Goal: Task Accomplishment & Management: Manage account settings

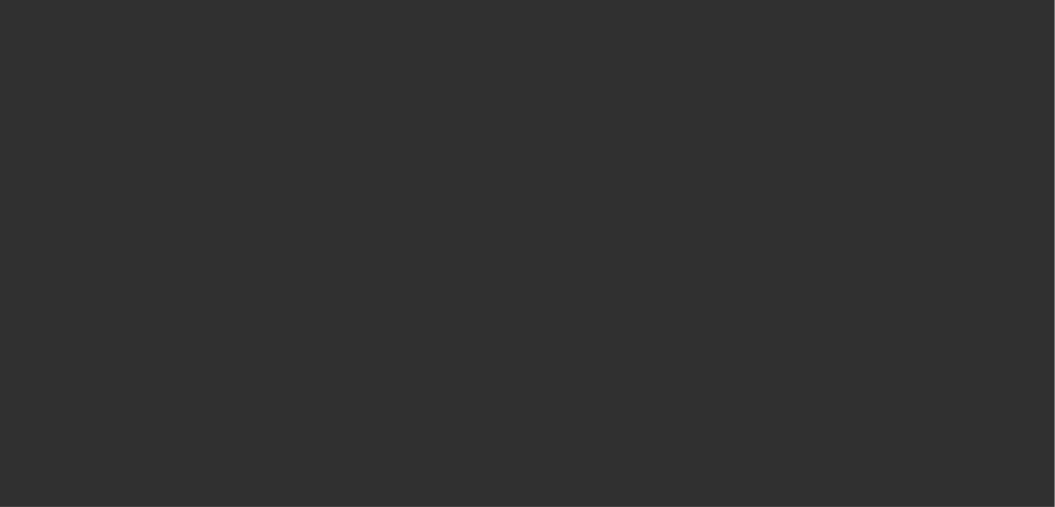
click at [190, 43] on div at bounding box center [527, 253] width 1055 height 507
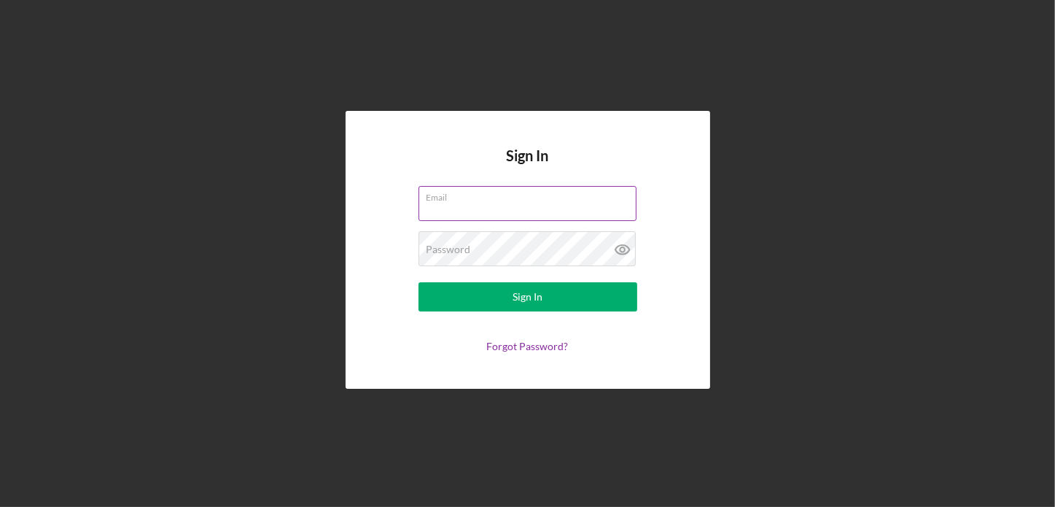
click at [486, 206] on input "Email" at bounding box center [528, 203] width 218 height 35
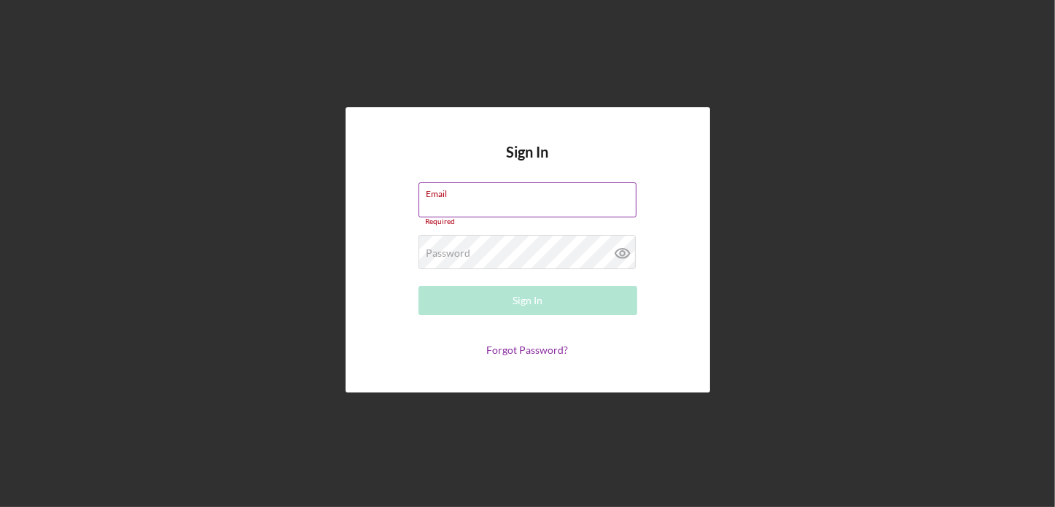
type input "[EMAIL_ADDRESS][DOMAIN_NAME]"
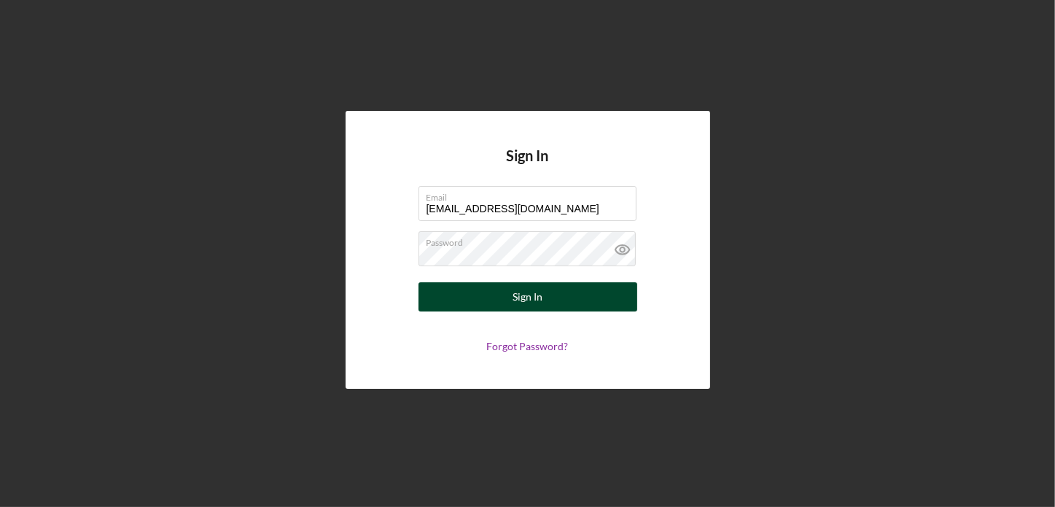
click at [530, 291] on div "Sign In" at bounding box center [528, 296] width 30 height 29
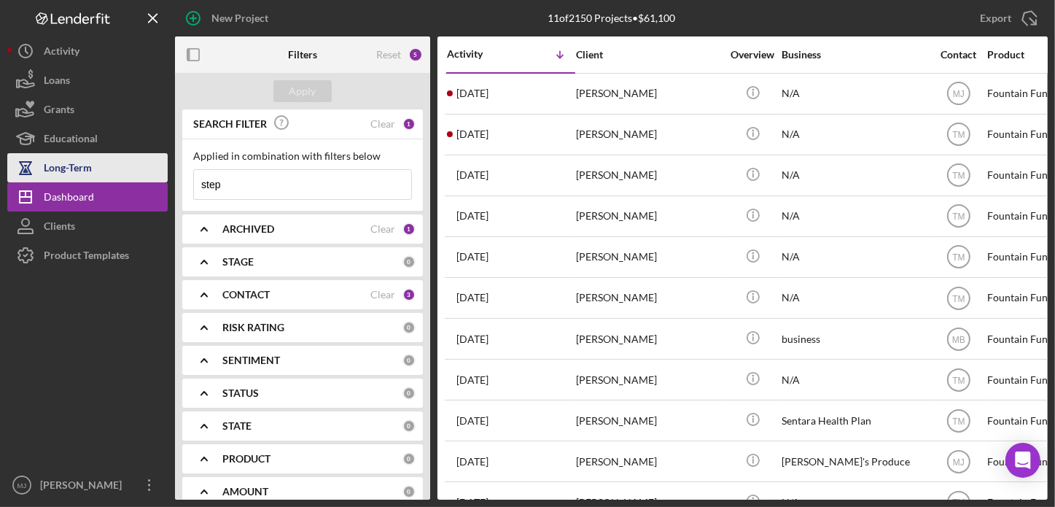
drag, startPoint x: 229, startPoint y: 191, endPoint x: 154, endPoint y: 160, distance: 81.4
click at [151, 168] on div "New Project 11 of 2150 Projects • $61,100 step Export Icon/Export Filters Reset…" at bounding box center [527, 250] width 1041 height 500
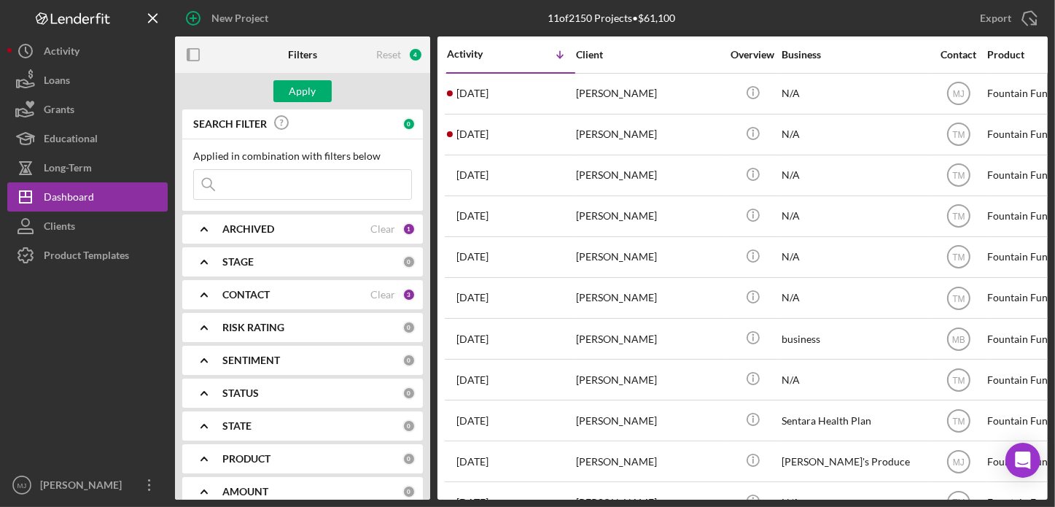
drag, startPoint x: 343, startPoint y: 195, endPoint x: 341, endPoint y: 187, distance: 7.4
click at [341, 191] on input at bounding box center [302, 184] width 217 height 29
click at [291, 88] on div "Apply" at bounding box center [302, 91] width 27 height 22
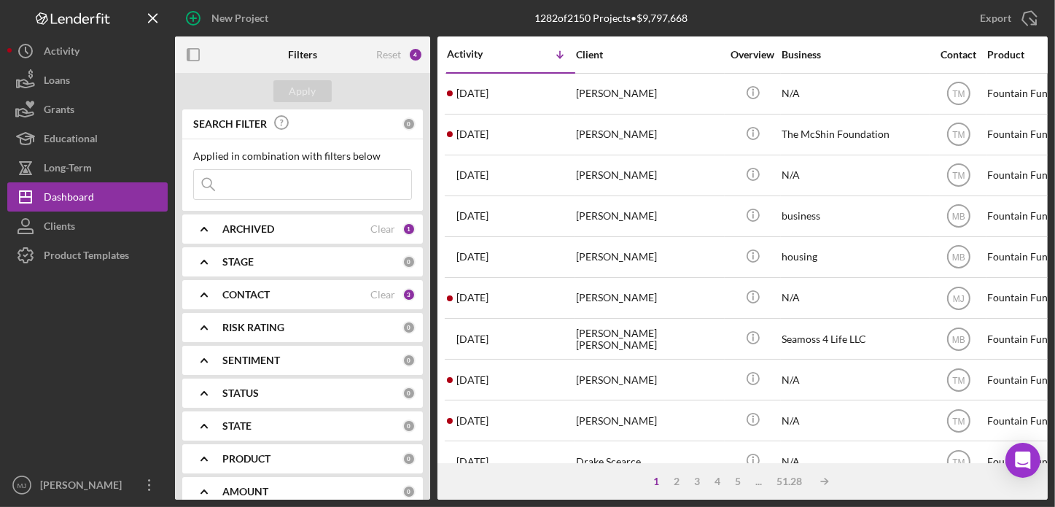
click at [203, 295] on icon "Icon/Expander" at bounding box center [204, 294] width 36 height 36
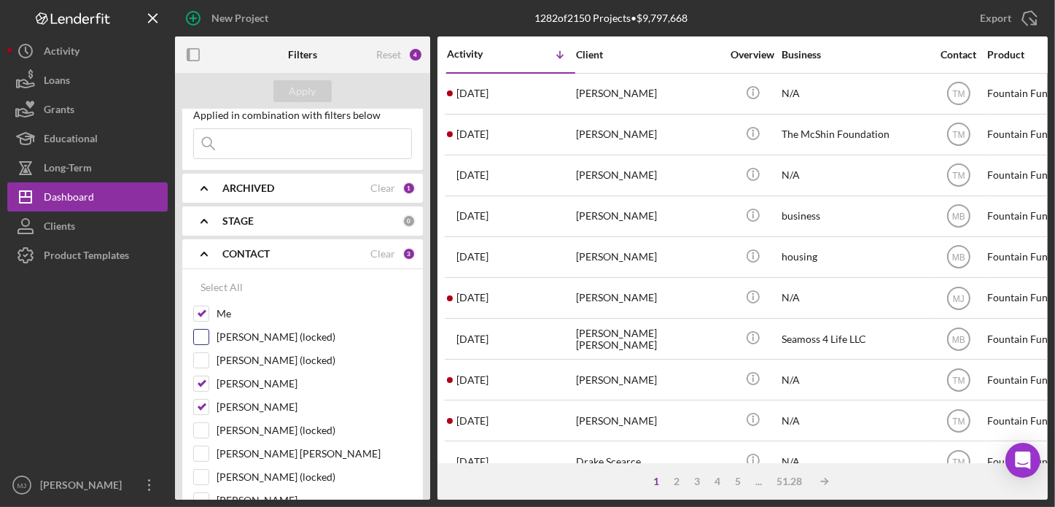
scroll to position [73, 0]
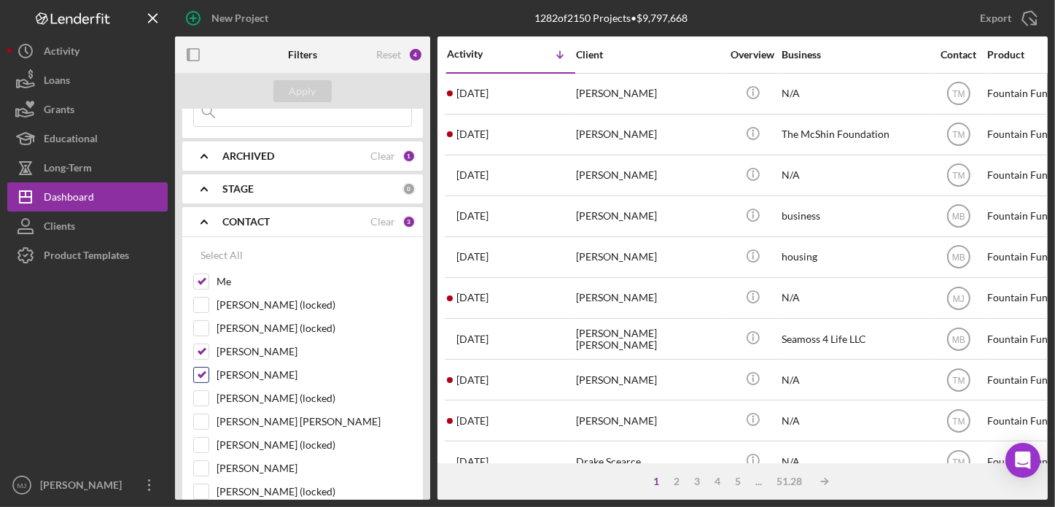
click at [204, 375] on input "[PERSON_NAME]" at bounding box center [201, 375] width 15 height 15
checkbox input "false"
click at [305, 91] on div "Apply" at bounding box center [302, 91] width 27 height 22
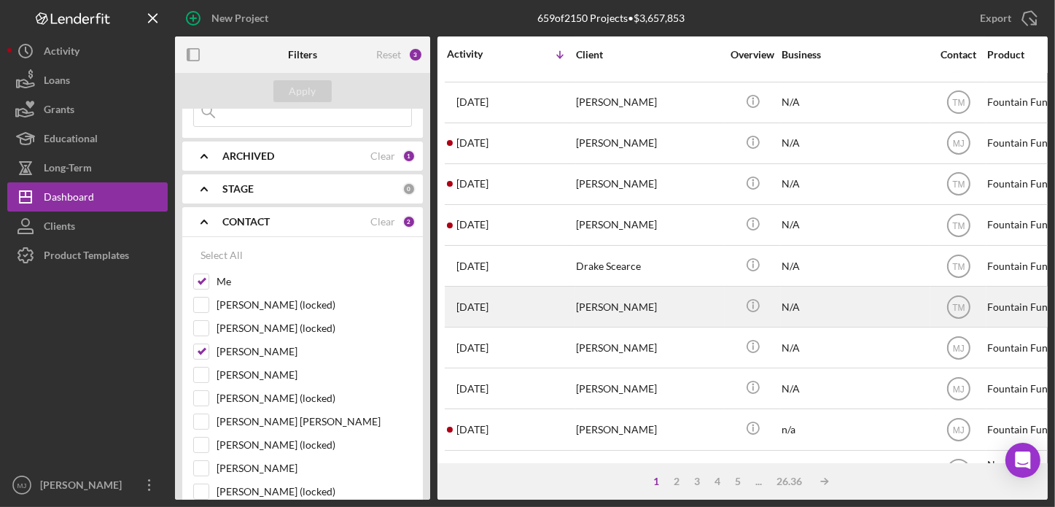
click at [605, 309] on div "[PERSON_NAME]" at bounding box center [649, 306] width 146 height 39
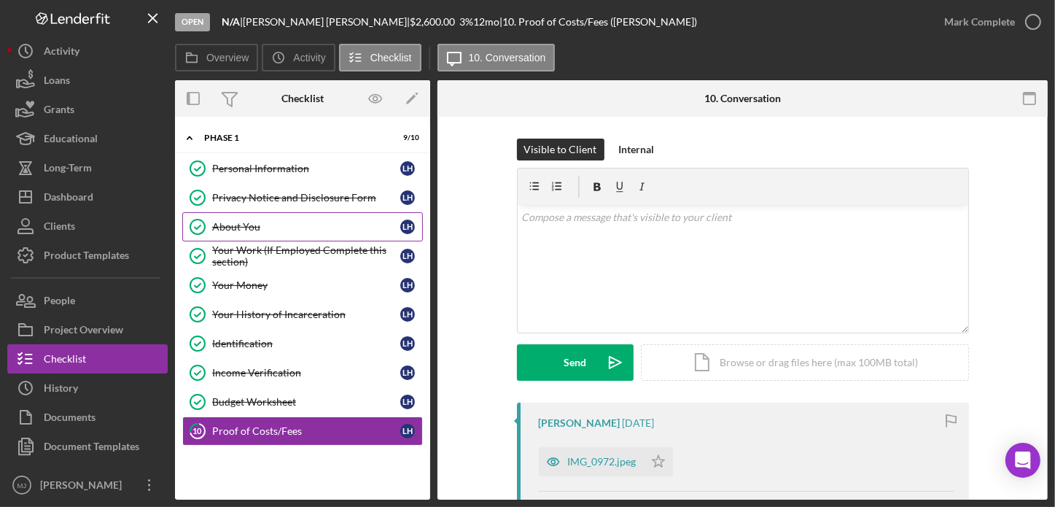
click at [245, 224] on div "About You" at bounding box center [306, 227] width 188 height 12
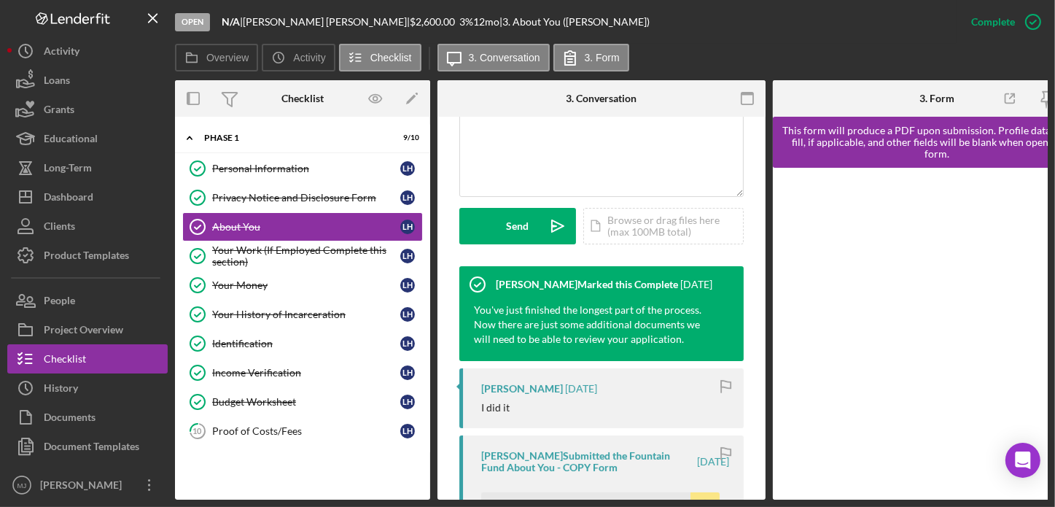
scroll to position [510, 0]
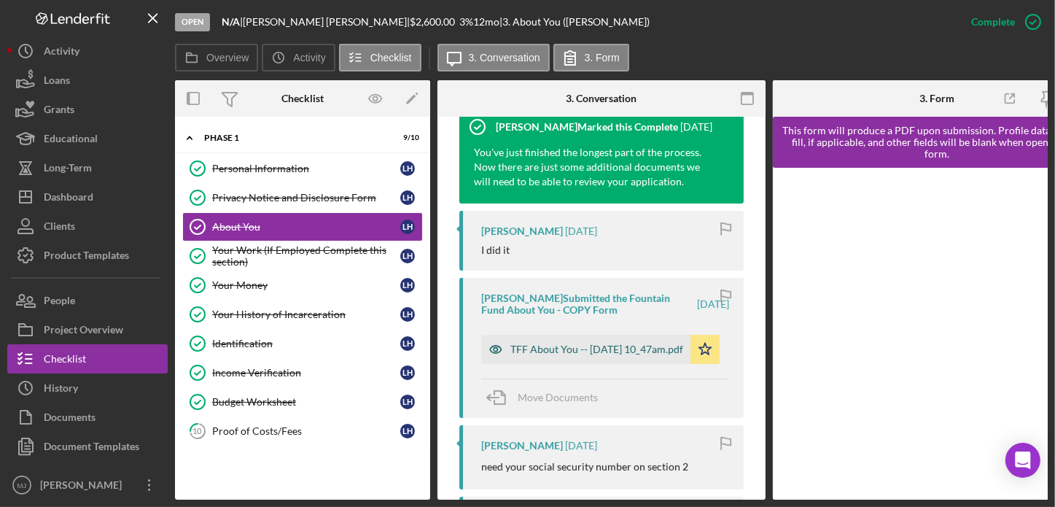
drag, startPoint x: 559, startPoint y: 341, endPoint x: 572, endPoint y: 338, distance: 13.4
click at [560, 343] on div "TFF About You -- [DATE] 10_47am.pdf" at bounding box center [596, 349] width 173 height 12
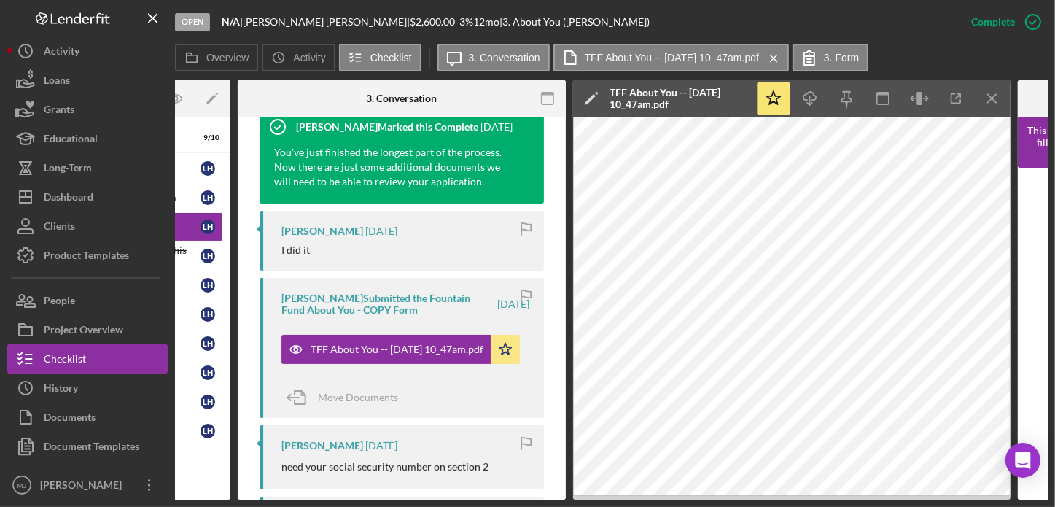
scroll to position [0, 204]
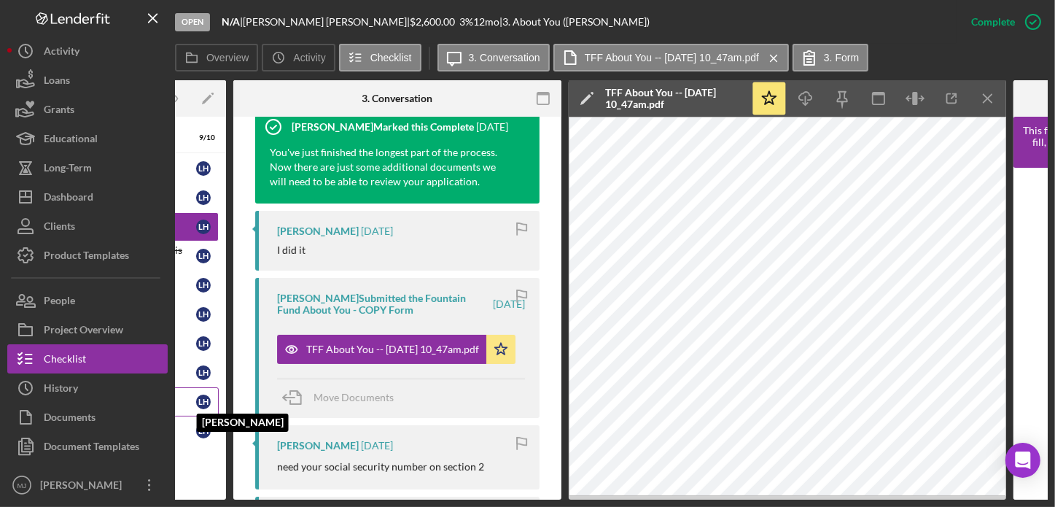
click at [208, 394] on link "Budget Worksheet Budget Worksheet L H [PERSON_NAME]" at bounding box center [98, 401] width 241 height 29
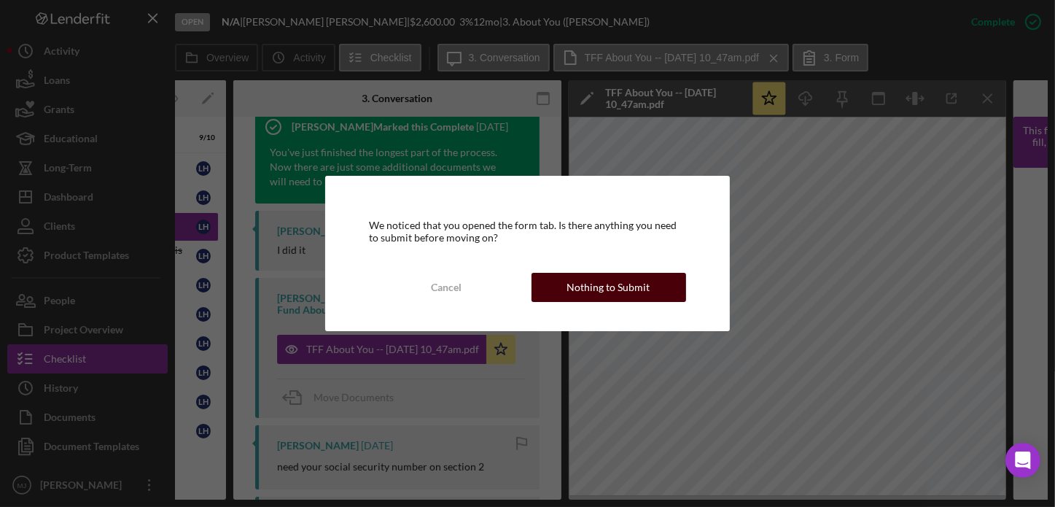
click at [589, 292] on div "Nothing to Submit" at bounding box center [608, 287] width 83 height 29
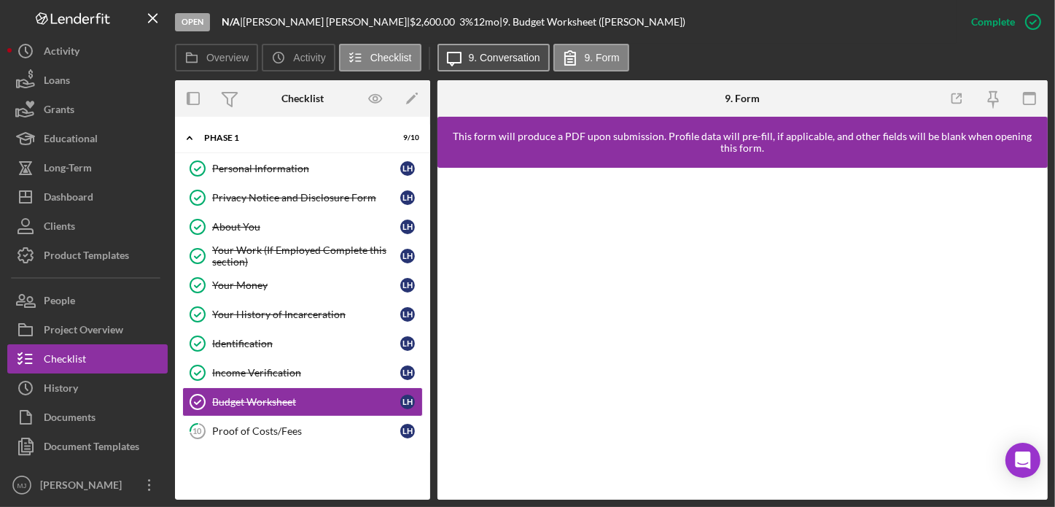
click at [508, 56] on label "9. Conversation" at bounding box center [504, 58] width 71 height 12
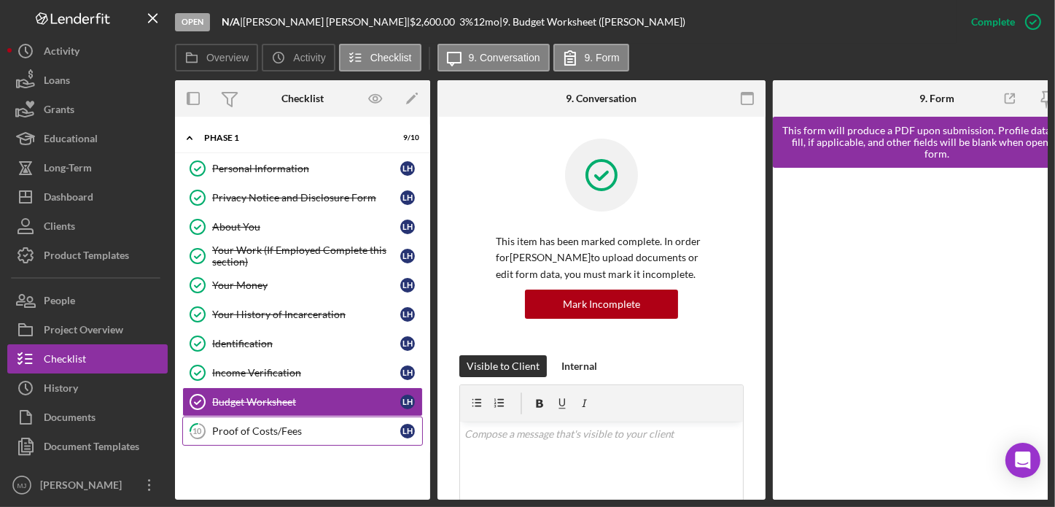
click at [273, 431] on div "Proof of Costs/Fees" at bounding box center [306, 431] width 188 height 12
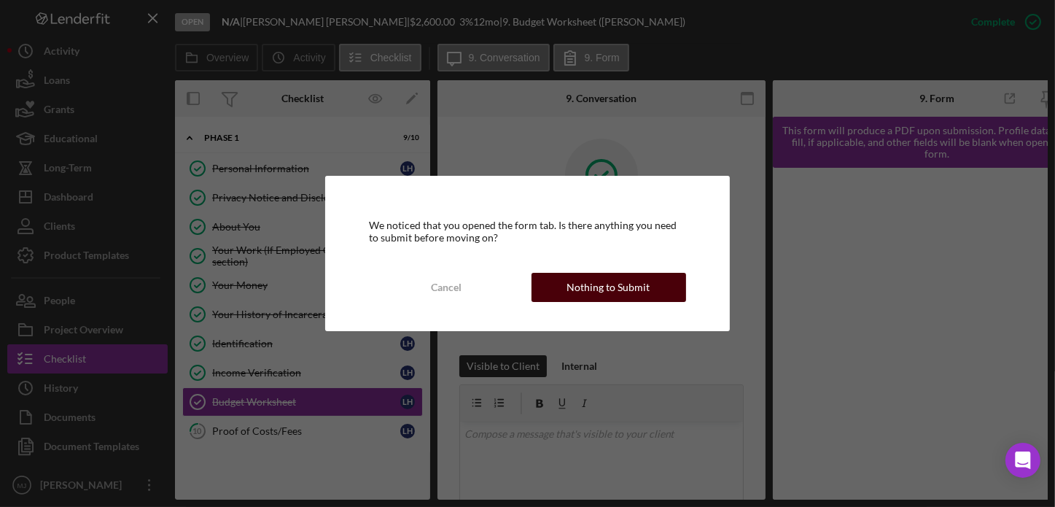
click at [576, 285] on div "Nothing to Submit" at bounding box center [608, 287] width 83 height 29
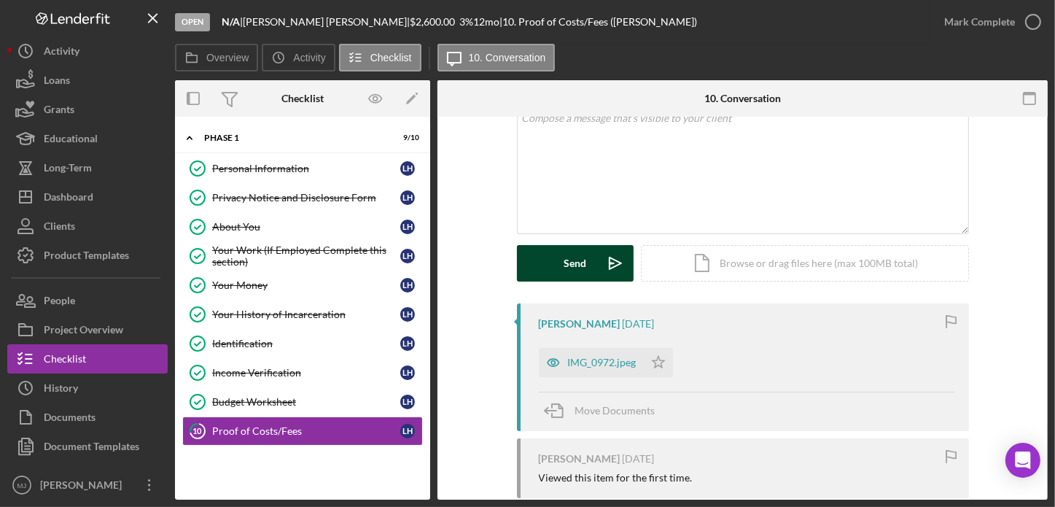
scroll to position [292, 0]
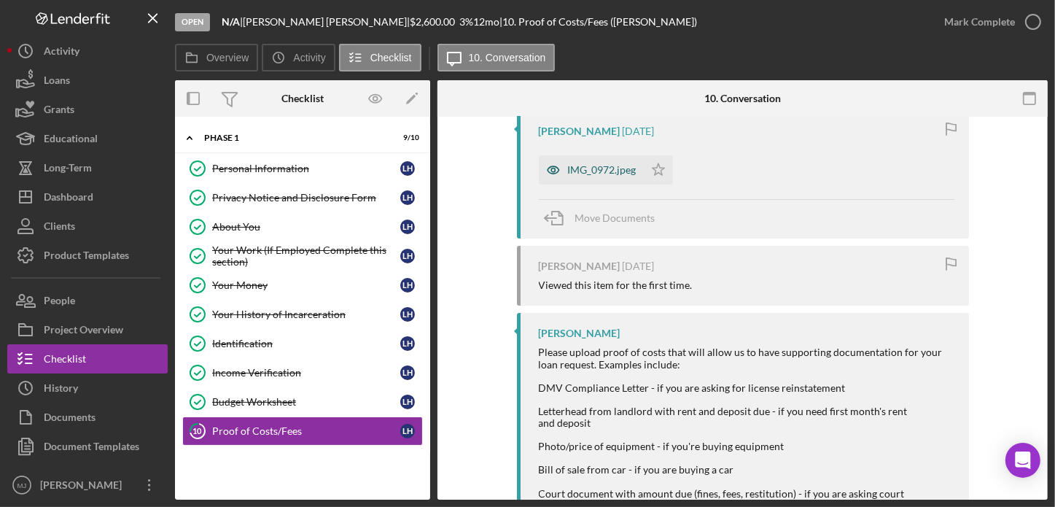
click at [596, 181] on div "IMG_0972.jpeg" at bounding box center [591, 169] width 105 height 29
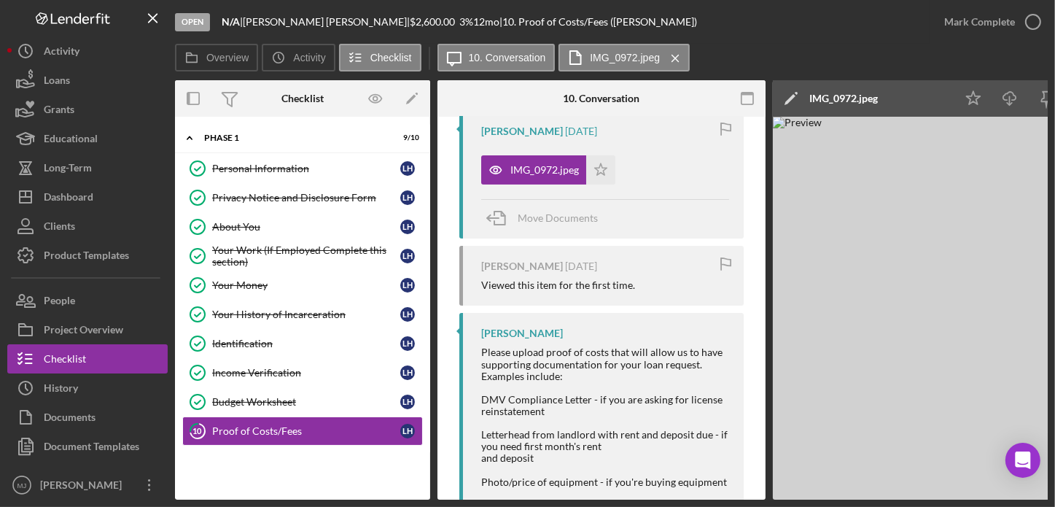
click at [198, 96] on icon "button" at bounding box center [193, 98] width 33 height 33
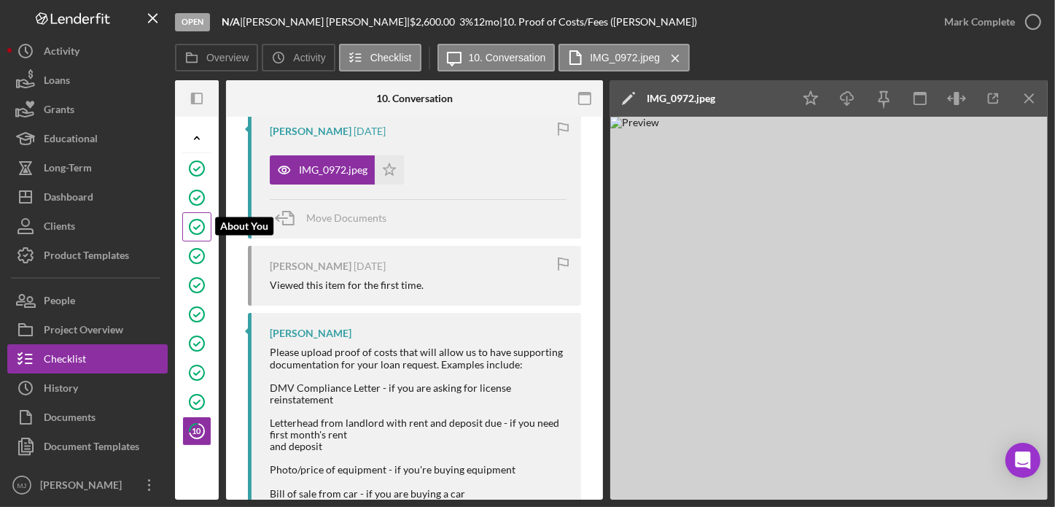
click at [196, 225] on icon "About You" at bounding box center [197, 227] width 36 height 36
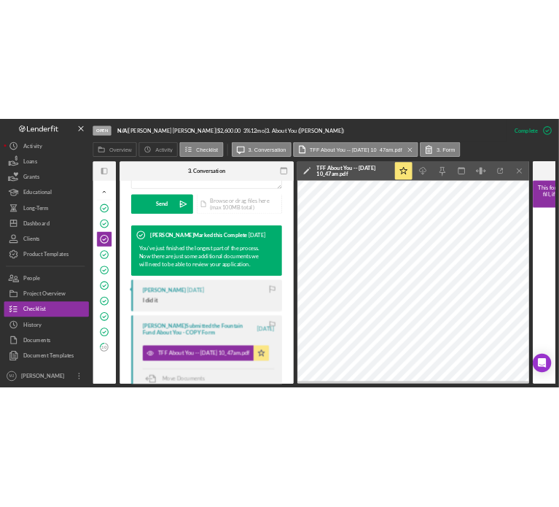
scroll to position [510, 0]
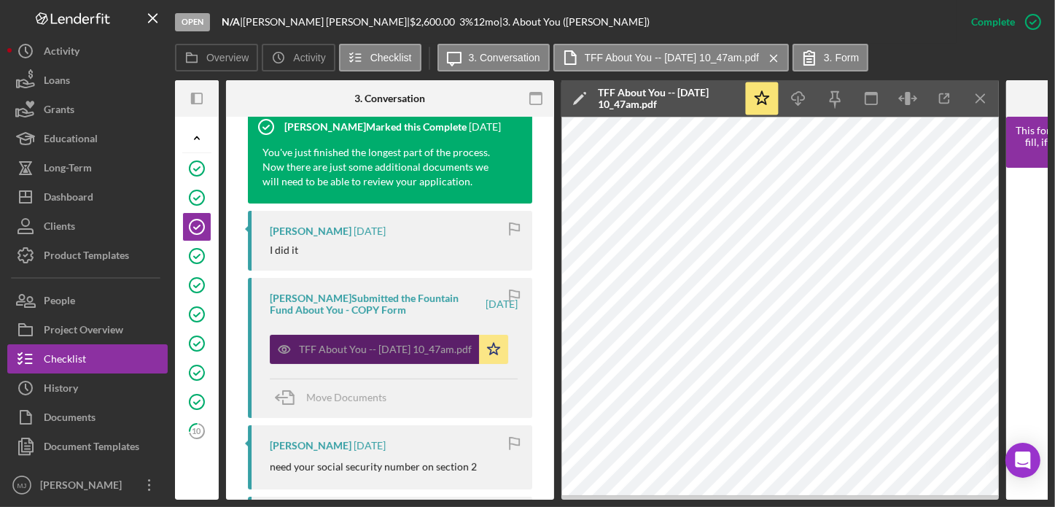
click at [335, 361] on div "TFF About You -- [DATE] 10_47am.pdf" at bounding box center [374, 349] width 209 height 29
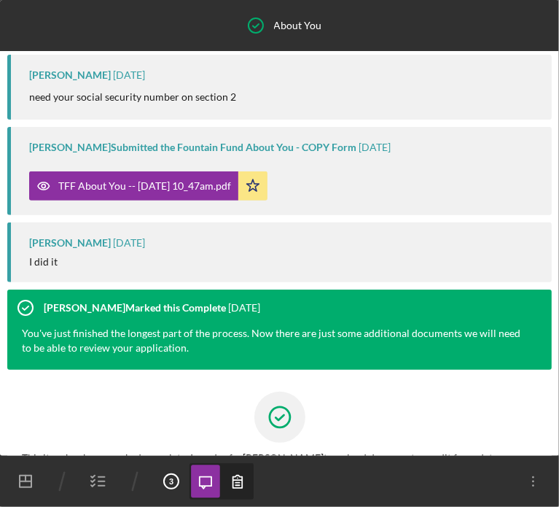
scroll to position [213, 0]
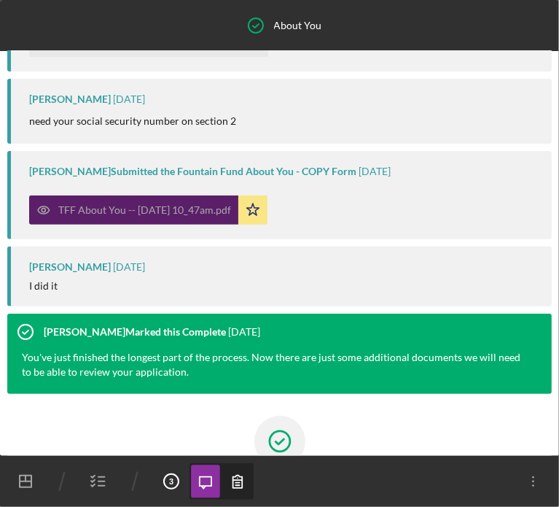
click at [210, 211] on div "TFF About You -- [DATE] 10_47am.pdf" at bounding box center [144, 210] width 173 height 12
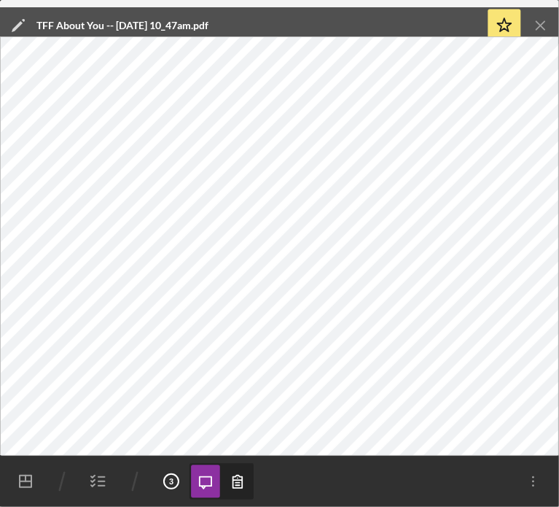
click at [102, 483] on icon "button" at bounding box center [98, 481] width 36 height 36
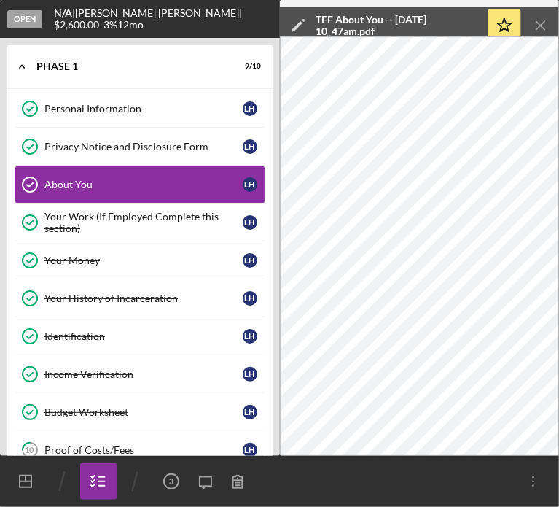
click at [545, 25] on icon "Icon/Menu Close" at bounding box center [541, 25] width 33 height 33
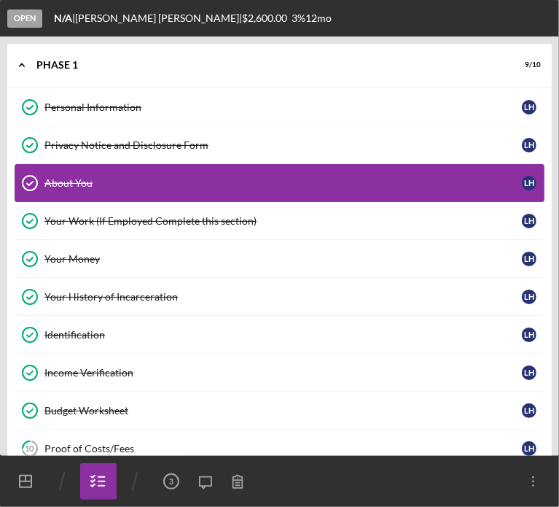
click at [123, 186] on div "About You" at bounding box center [283, 183] width 478 height 12
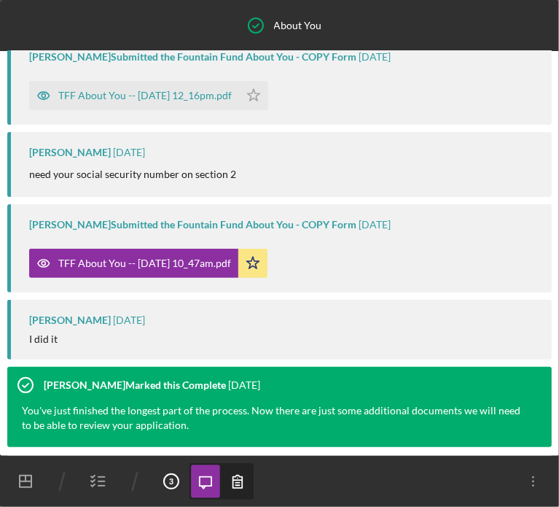
scroll to position [140, 0]
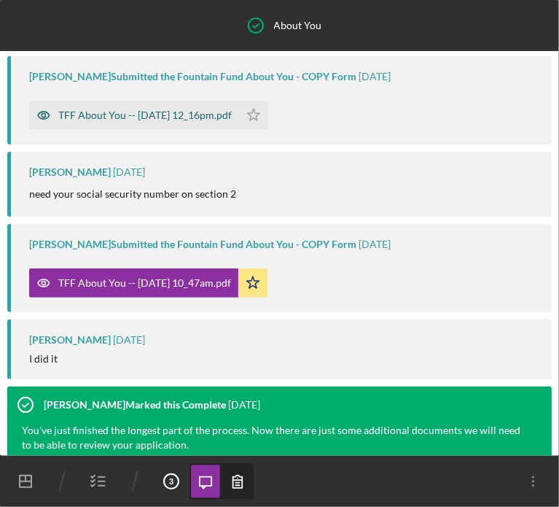
click at [157, 119] on div "TFF About You -- [DATE] 12_16pm.pdf" at bounding box center [145, 115] width 174 height 12
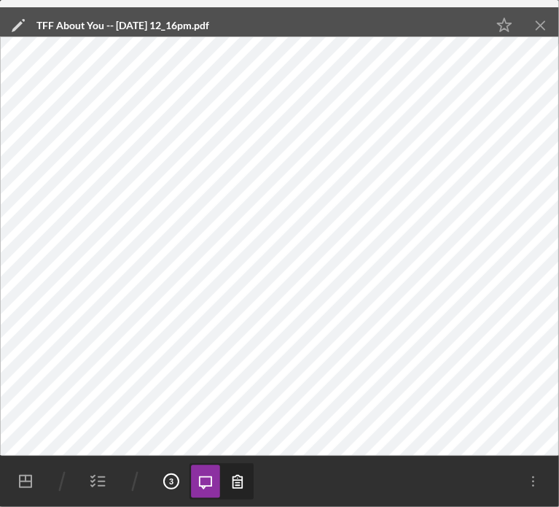
click at [98, 486] on line "button" at bounding box center [101, 486] width 7 height 0
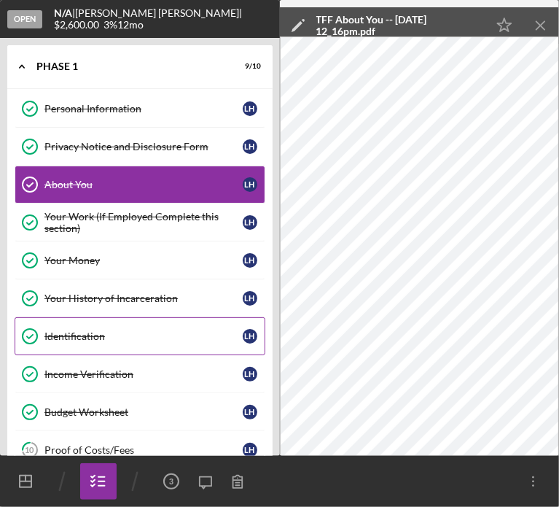
click at [108, 339] on div "Identification" at bounding box center [143, 336] width 198 height 12
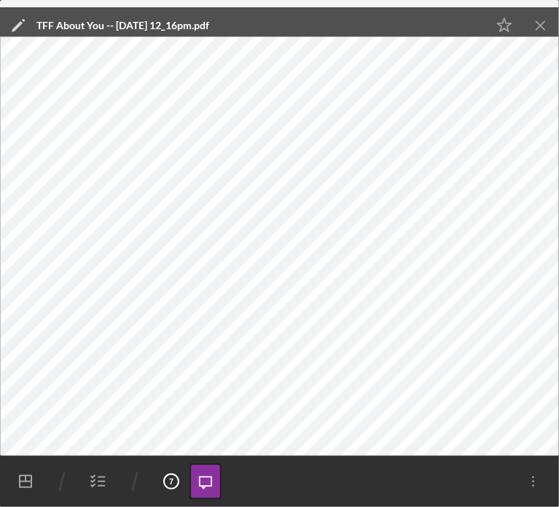
click at [540, 20] on icon "Icon/Menu Close" at bounding box center [541, 25] width 33 height 33
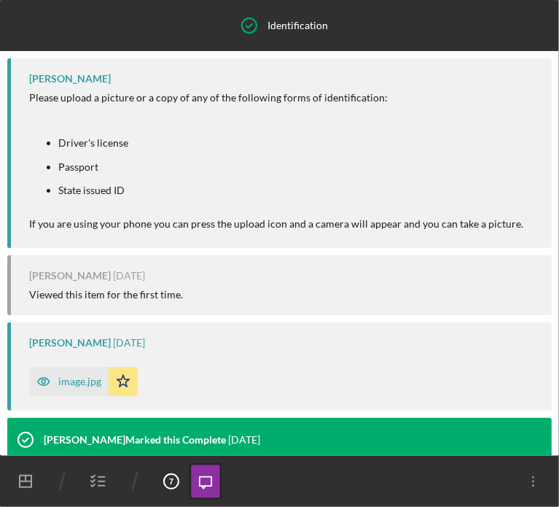
scroll to position [225, 0]
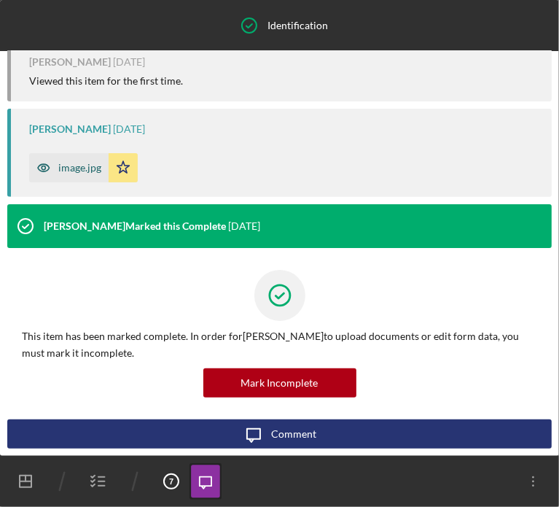
click at [73, 170] on div "image.jpg" at bounding box center [79, 168] width 43 height 12
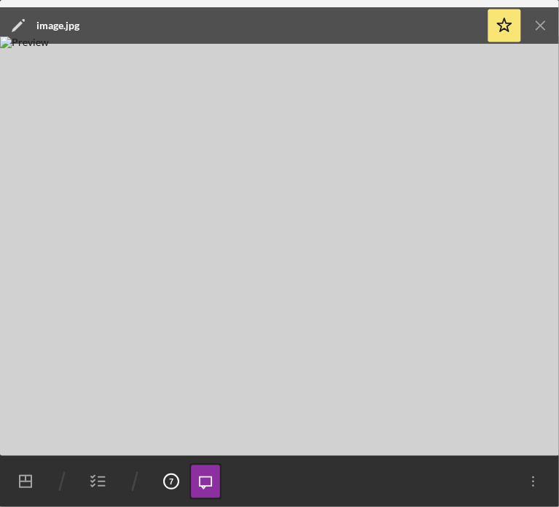
click at [543, 28] on line "button" at bounding box center [541, 25] width 8 height 8
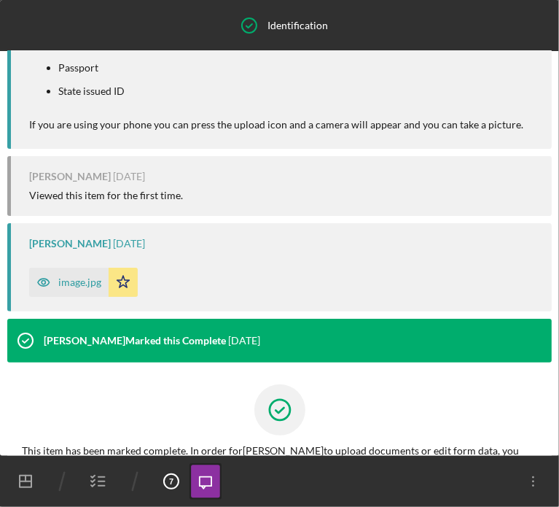
scroll to position [0, 0]
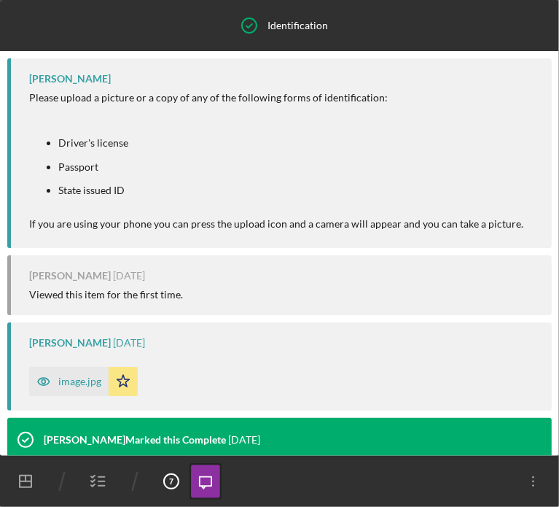
click at [96, 483] on icon "button" at bounding box center [98, 481] width 36 height 36
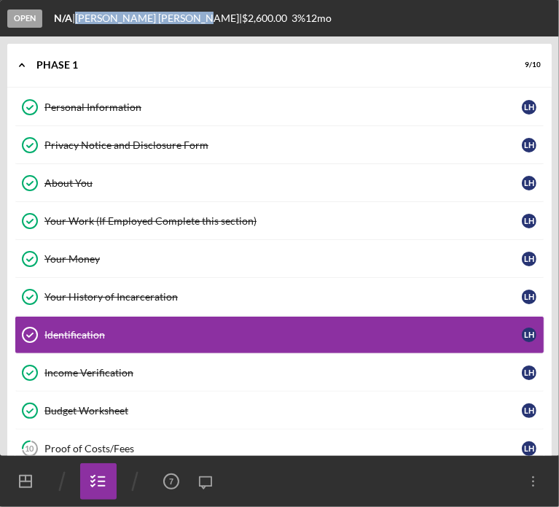
drag, startPoint x: 82, startPoint y: 17, endPoint x: 176, endPoint y: 26, distance: 93.7
click at [176, 26] on div "Open N/A | [PERSON_NAME] | $2,600.00 3 % 12 mo" at bounding box center [279, 18] width 559 height 36
copy div "[PERSON_NAME]"
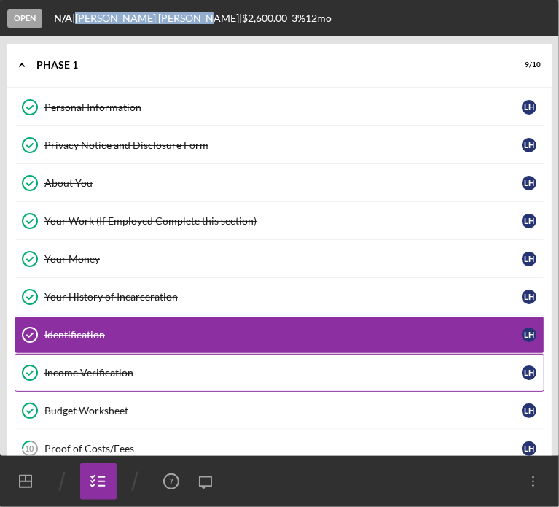
click at [81, 369] on div "Income Verification" at bounding box center [283, 373] width 478 height 12
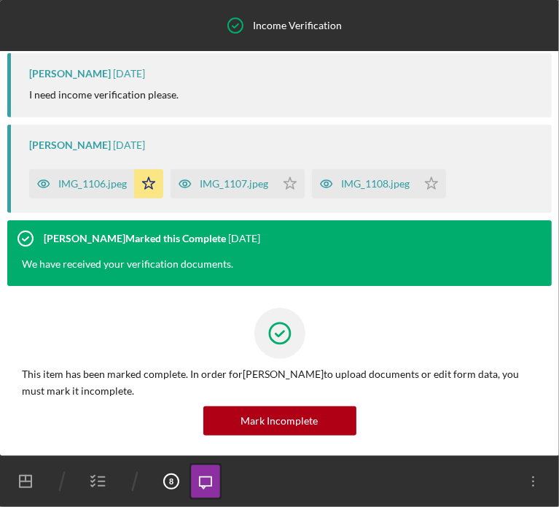
scroll to position [328, 0]
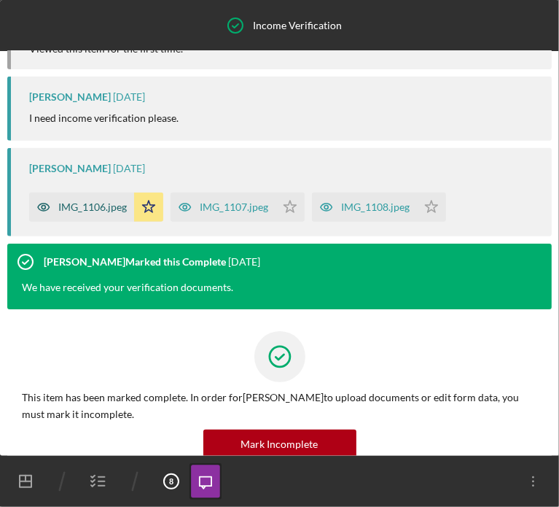
click at [102, 213] on div "IMG_1106.jpeg" at bounding box center [92, 207] width 69 height 12
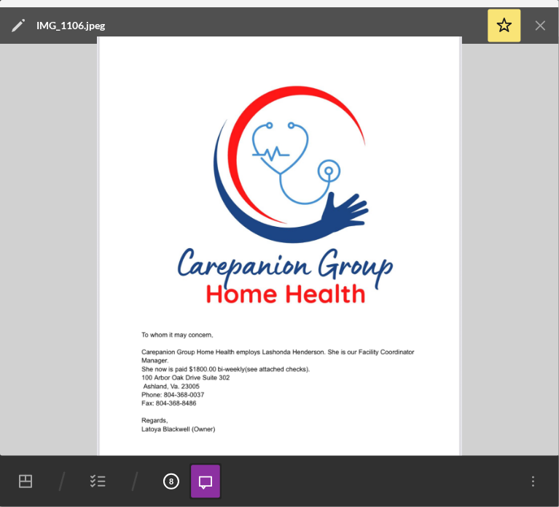
click at [106, 480] on icon "button" at bounding box center [98, 481] width 36 height 36
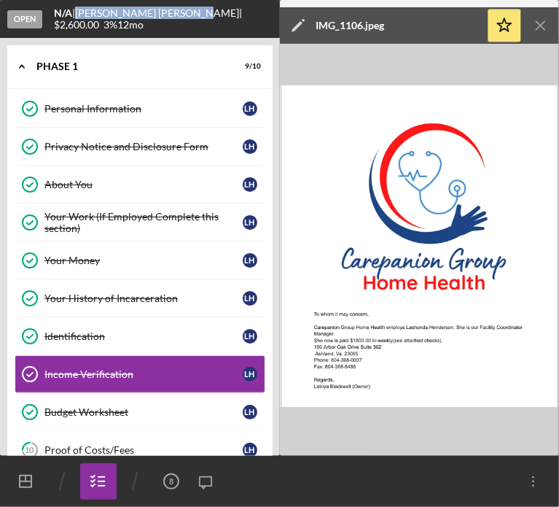
click at [101, 412] on div "Budget Worksheet" at bounding box center [143, 412] width 198 height 12
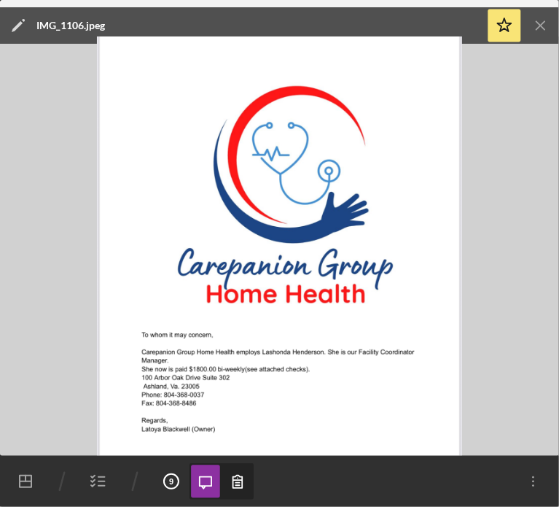
click at [548, 24] on icon "Icon/Menu Close" at bounding box center [541, 25] width 33 height 33
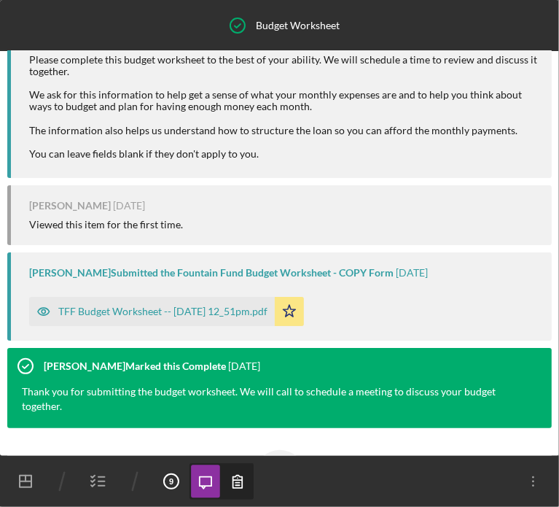
scroll to position [73, 0]
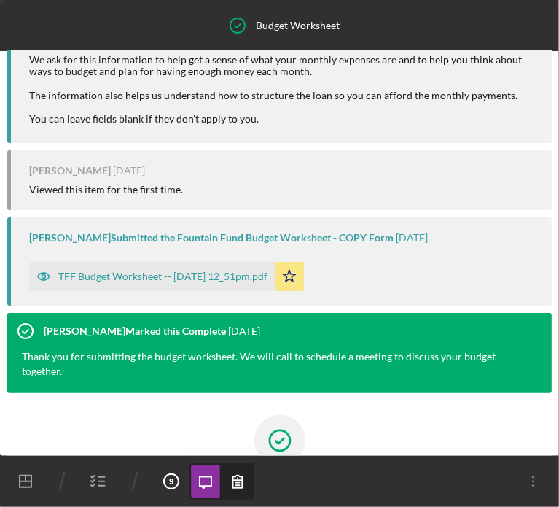
click at [102, 478] on icon "button" at bounding box center [98, 481] width 36 height 36
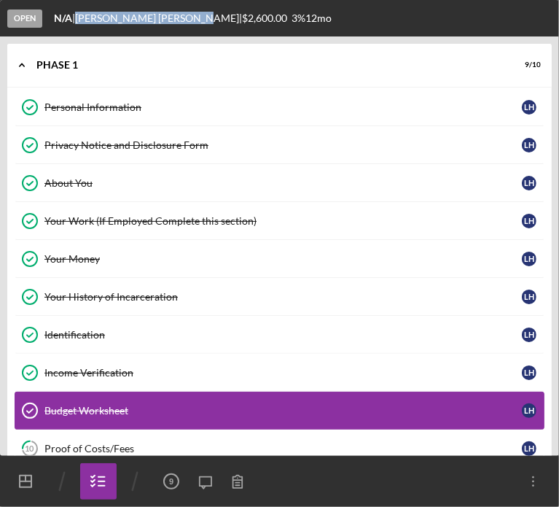
click at [74, 408] on div "Budget Worksheet" at bounding box center [283, 411] width 478 height 12
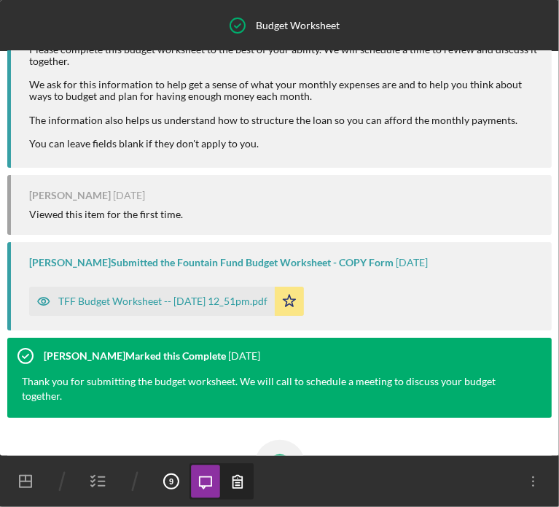
scroll to position [73, 0]
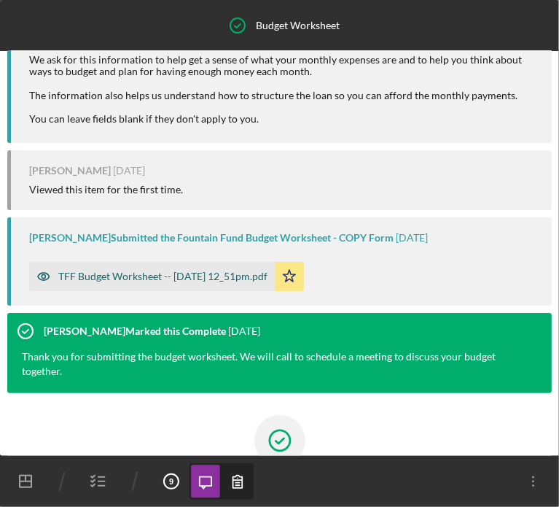
click at [163, 273] on div "TFF Budget Worksheet -- [DATE] 12_51pm.pdf" at bounding box center [162, 277] width 209 height 12
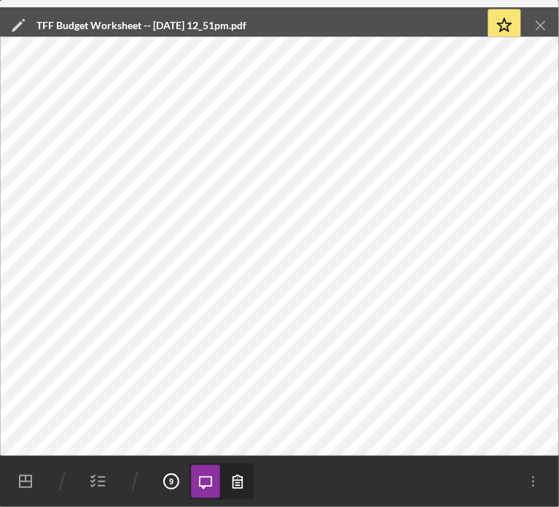
click at [538, 25] on icon "Icon/Menu Close" at bounding box center [541, 25] width 33 height 33
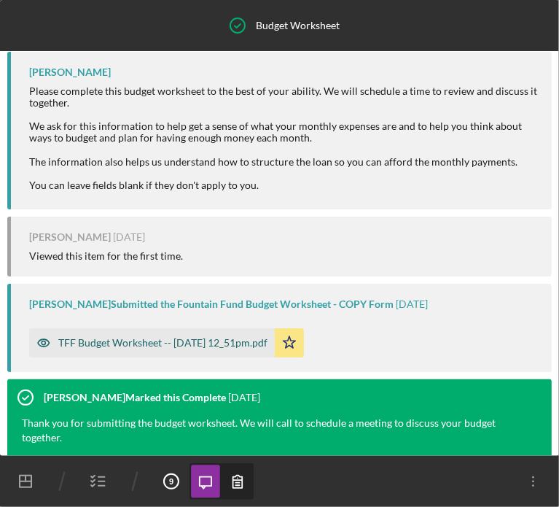
scroll to position [0, 0]
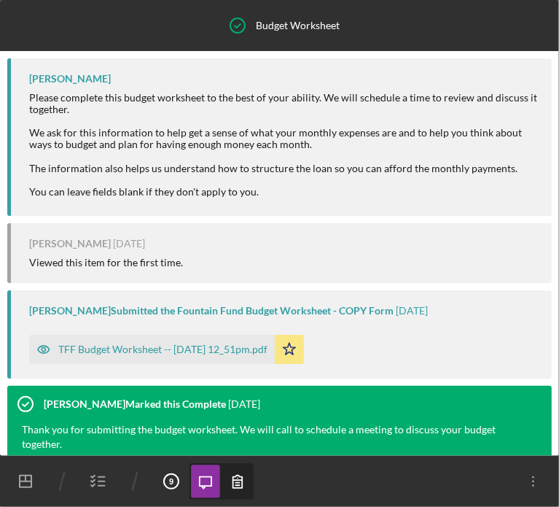
click at [99, 482] on icon "button" at bounding box center [98, 481] width 36 height 36
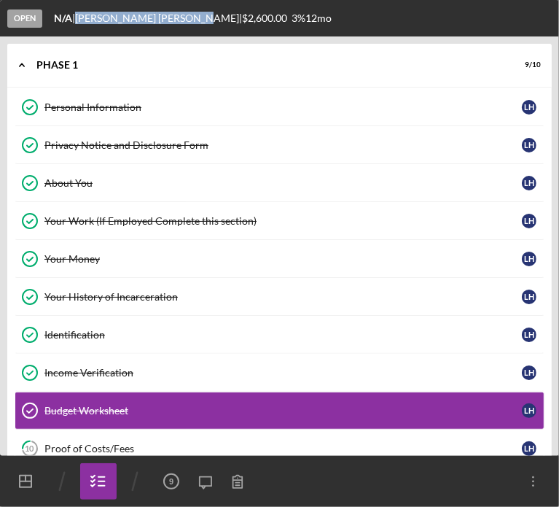
click at [68, 177] on div "About You" at bounding box center [283, 183] width 478 height 12
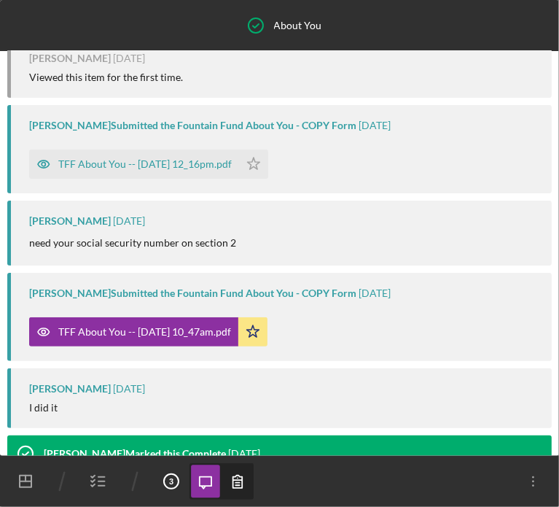
scroll to position [67, 0]
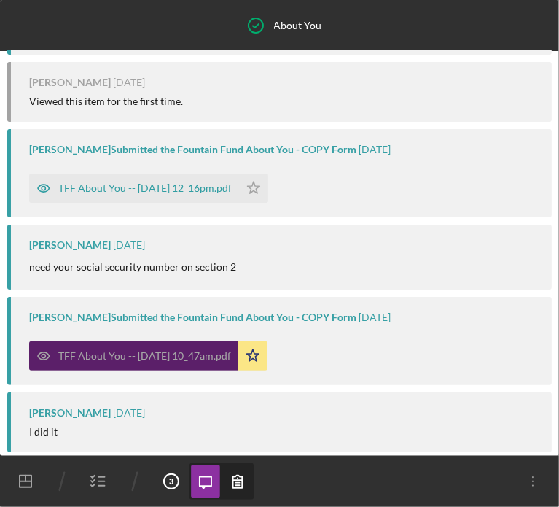
click at [186, 356] on div "TFF About You -- [DATE] 10_47am.pdf" at bounding box center [144, 356] width 173 height 12
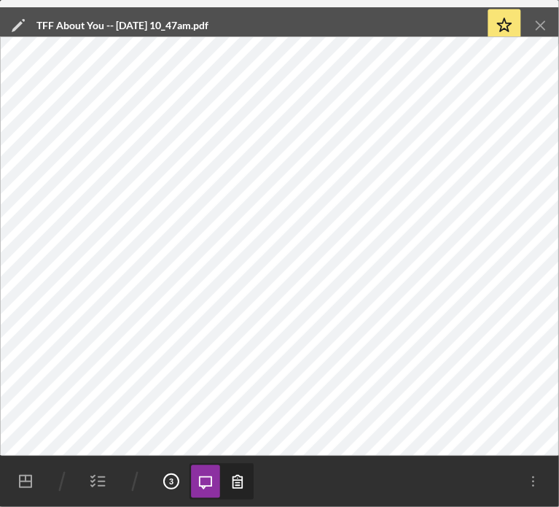
click at [545, 26] on icon "Icon/Menu Close" at bounding box center [541, 25] width 33 height 33
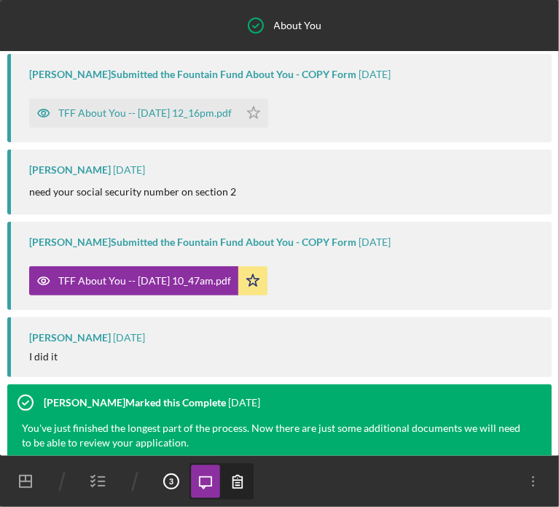
scroll to position [140, 0]
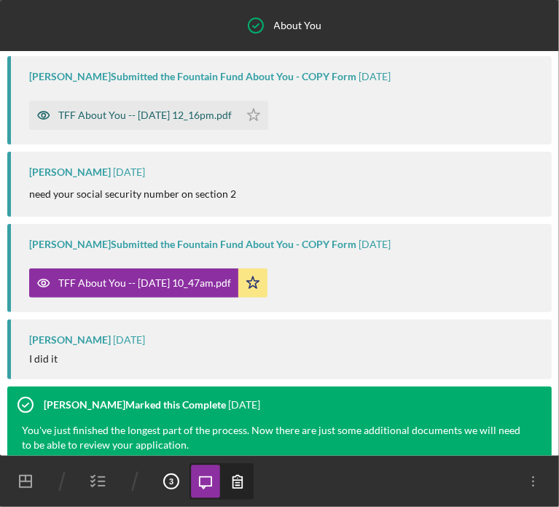
click at [187, 120] on div "TFF About You -- [DATE] 12_16pm.pdf" at bounding box center [145, 115] width 174 height 12
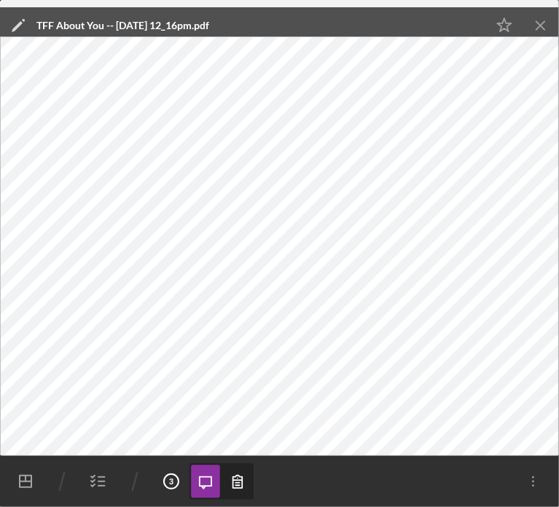
click at [94, 482] on icon "button" at bounding box center [98, 481] width 36 height 36
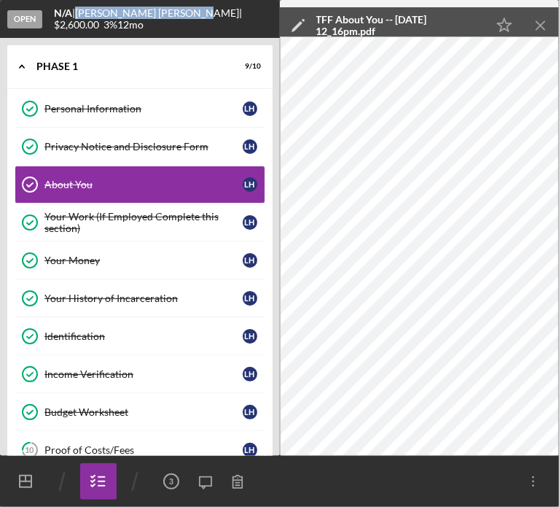
click at [29, 480] on icon "Icon/Dashboard" at bounding box center [25, 481] width 36 height 36
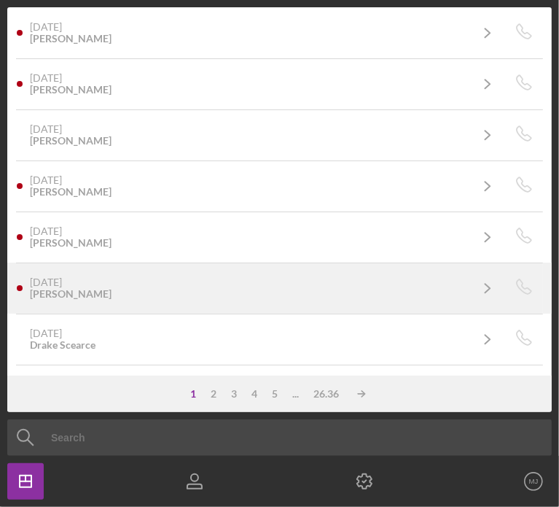
click at [70, 292] on div "[PERSON_NAME]" at bounding box center [71, 294] width 82 height 12
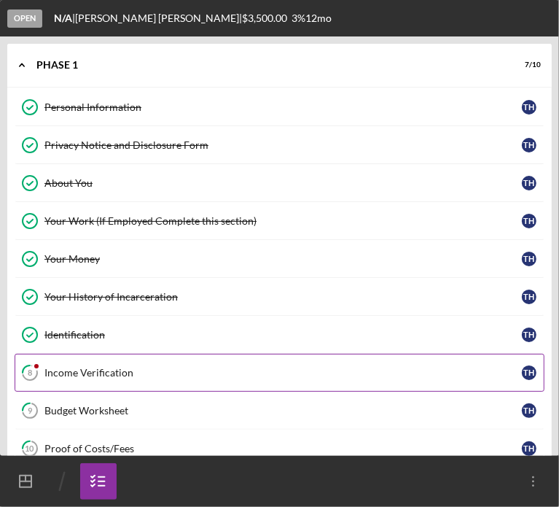
click at [82, 367] on div "Income Verification" at bounding box center [283, 373] width 478 height 12
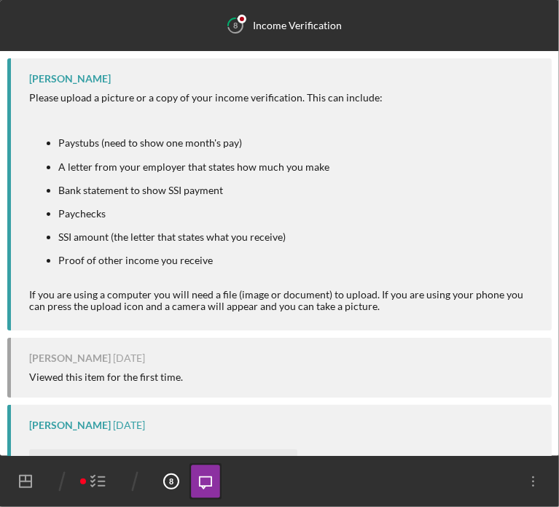
scroll to position [516, 0]
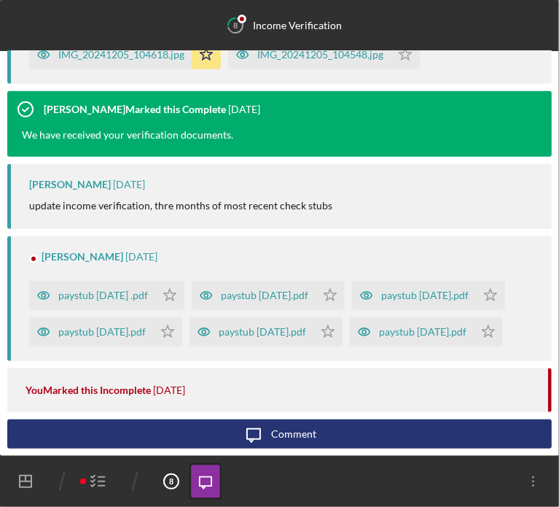
click at [100, 489] on icon "button" at bounding box center [98, 481] width 36 height 36
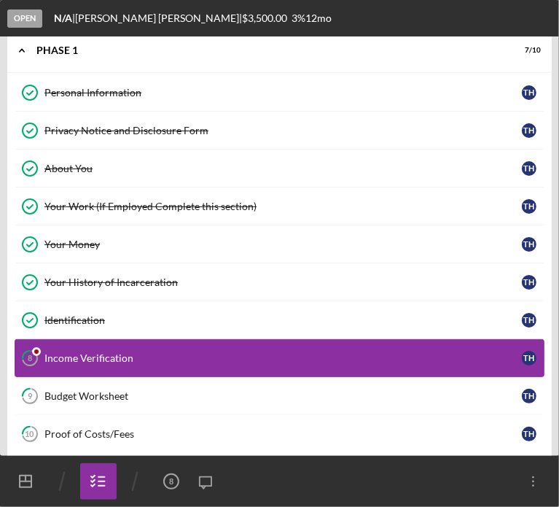
scroll to position [23, 0]
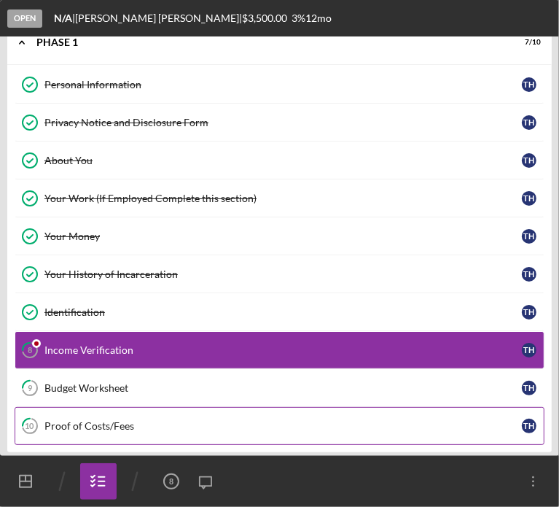
click at [93, 425] on div "Proof of Costs/Fees" at bounding box center [283, 426] width 478 height 12
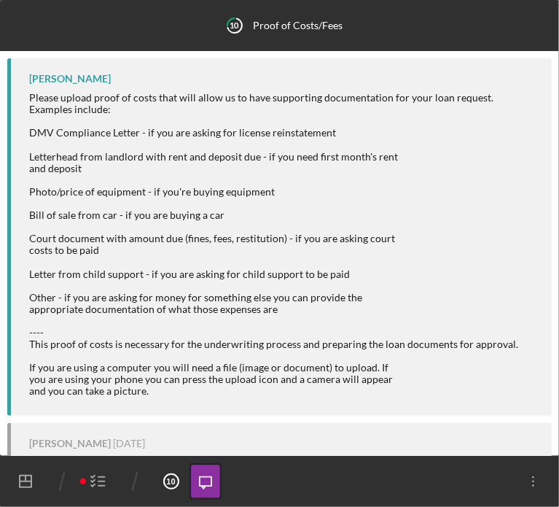
scroll to position [438, 0]
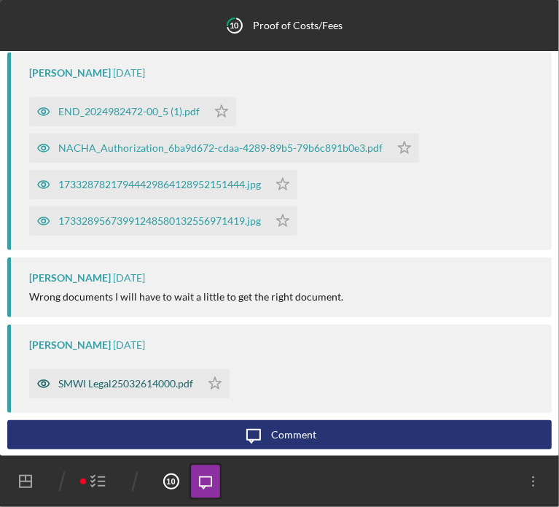
click at [137, 379] on div "SMWI Legal25032614000.pdf" at bounding box center [125, 384] width 135 height 12
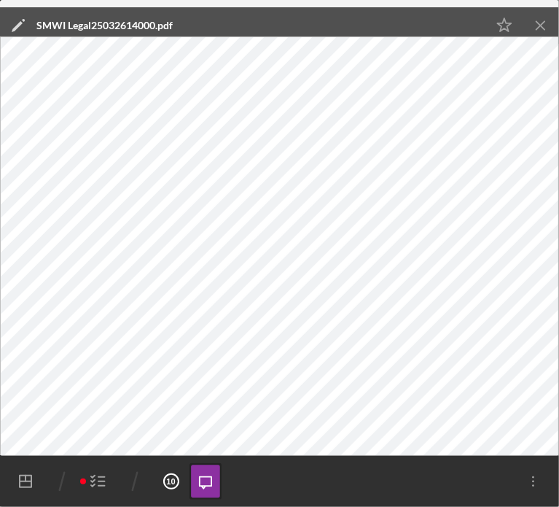
click at [537, 23] on icon "Icon/Menu Close" at bounding box center [541, 25] width 33 height 33
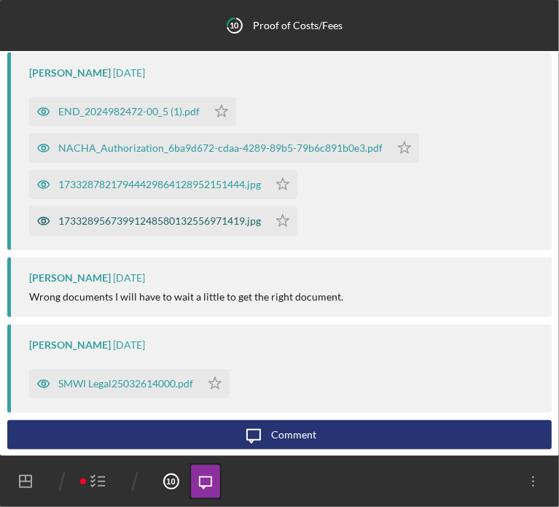
click at [125, 215] on div "17332895673991248580132556971419.jpg" at bounding box center [159, 221] width 203 height 12
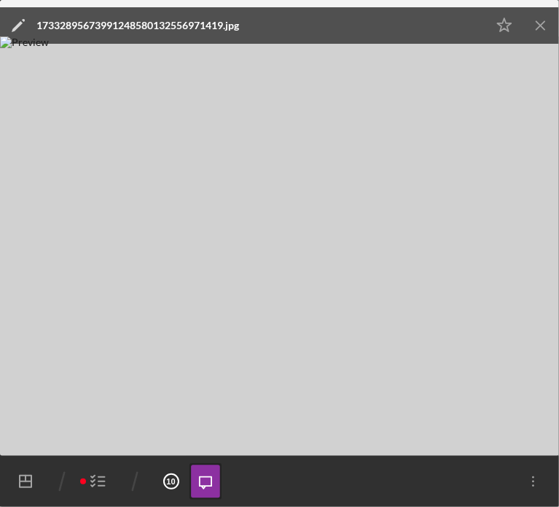
click at [543, 23] on icon "Icon/Menu Close" at bounding box center [541, 25] width 33 height 33
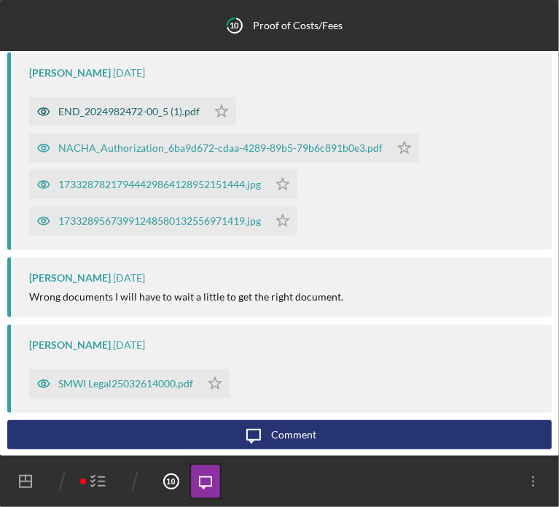
click at [114, 121] on div "END_2024982472-00_5 (1).pdf" at bounding box center [118, 111] width 178 height 29
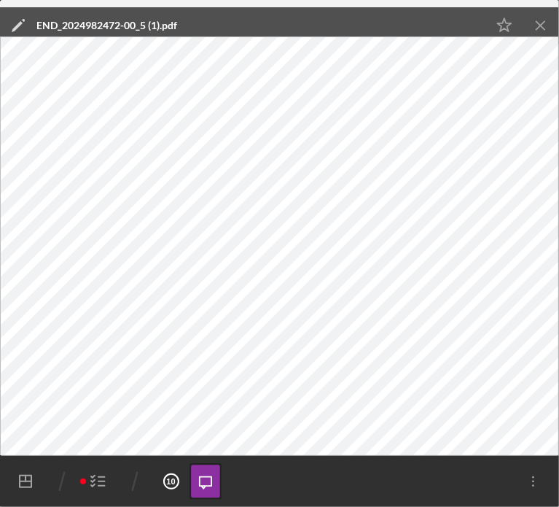
click at [537, 28] on icon "Icon/Menu Close" at bounding box center [541, 25] width 33 height 33
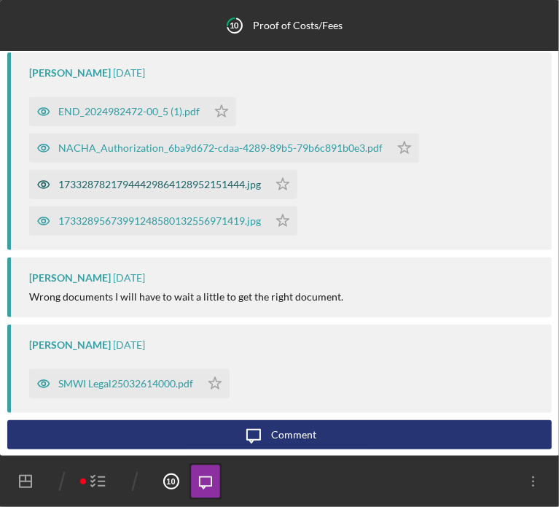
click at [160, 187] on div "17332878217944429864128952151444.jpg" at bounding box center [159, 185] width 203 height 12
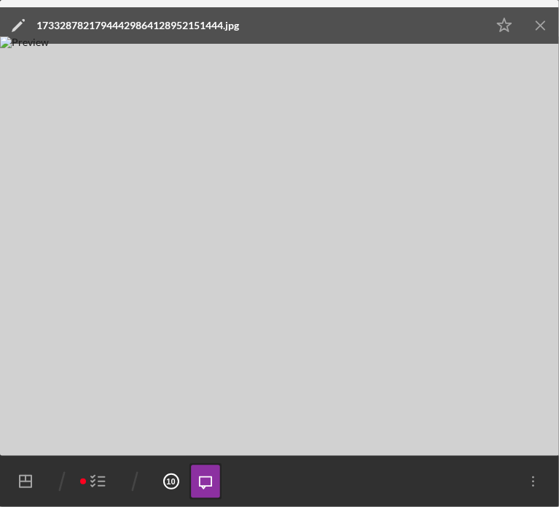
click at [548, 23] on icon "Icon/Menu Close" at bounding box center [541, 25] width 33 height 33
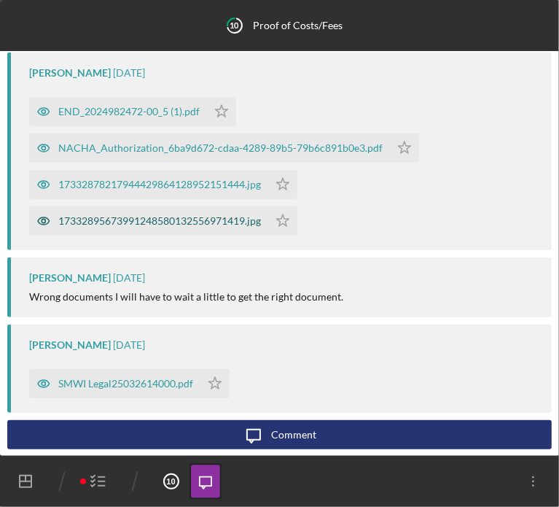
click at [128, 233] on div "17332895673991248580132556971419.jpg" at bounding box center [148, 220] width 239 height 29
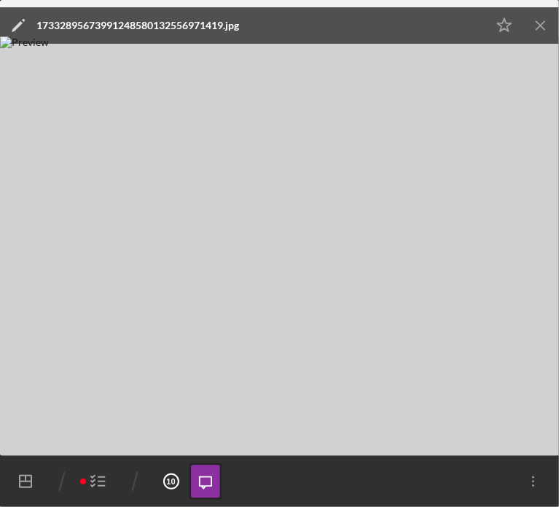
click at [547, 28] on icon "Icon/Menu Close" at bounding box center [541, 25] width 33 height 33
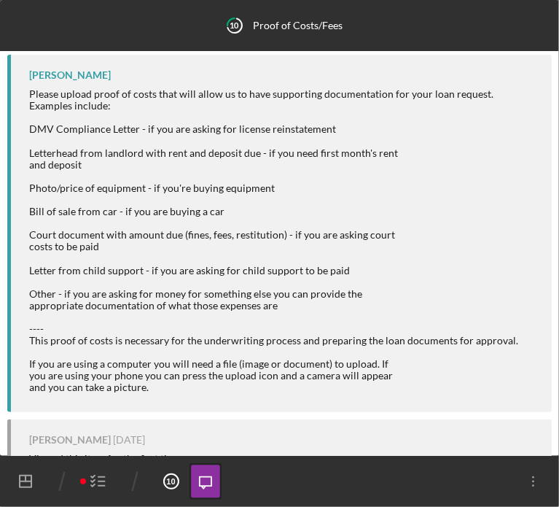
scroll to position [0, 0]
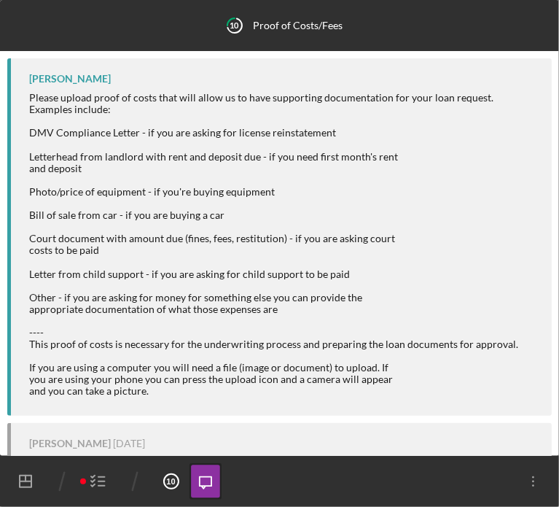
click at [101, 485] on icon "button" at bounding box center [98, 481] width 36 height 36
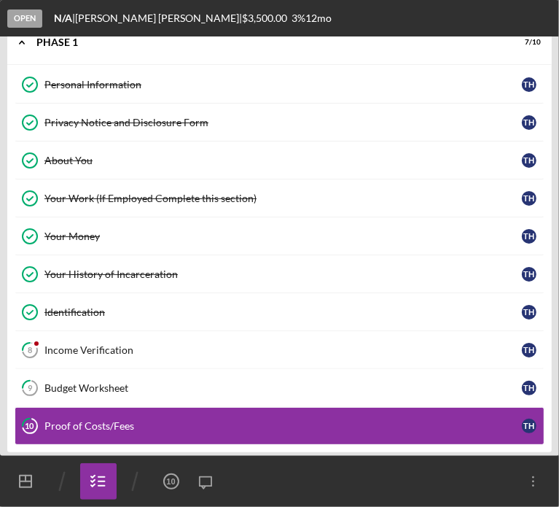
click at [128, 169] on link "About You About You T H" at bounding box center [280, 160] width 530 height 38
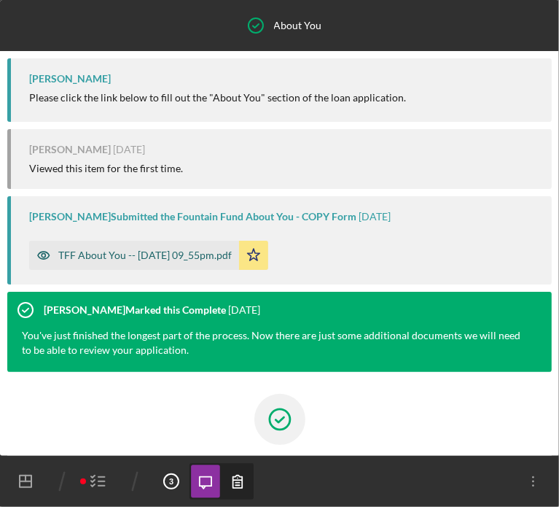
click at [206, 263] on div "TFF About You -- [DATE] 09_55pm.pdf" at bounding box center [134, 255] width 210 height 29
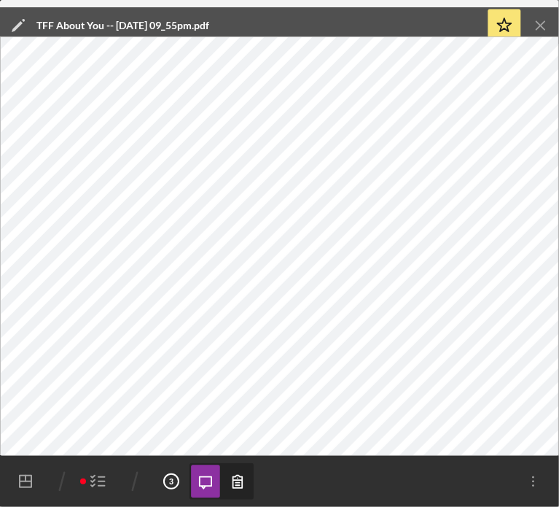
click at [534, 25] on icon "Icon/Menu Close" at bounding box center [541, 25] width 33 height 33
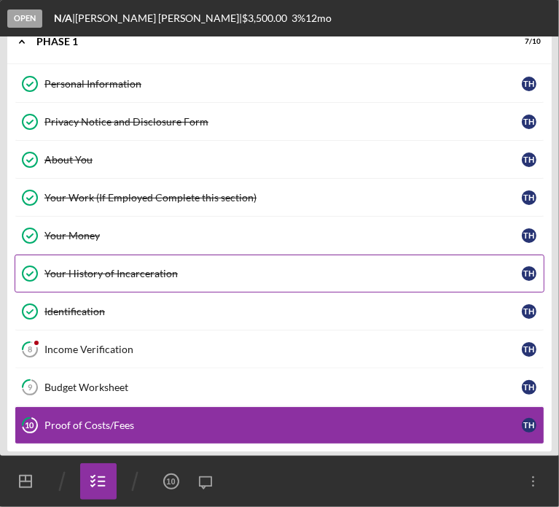
scroll to position [23, 0]
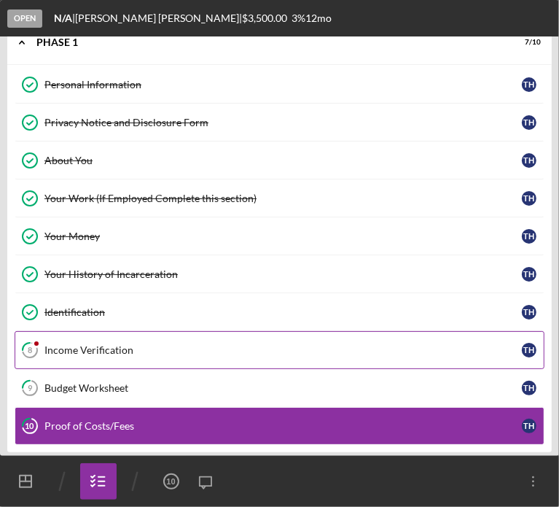
click at [85, 346] on div "Income Verification" at bounding box center [283, 350] width 478 height 12
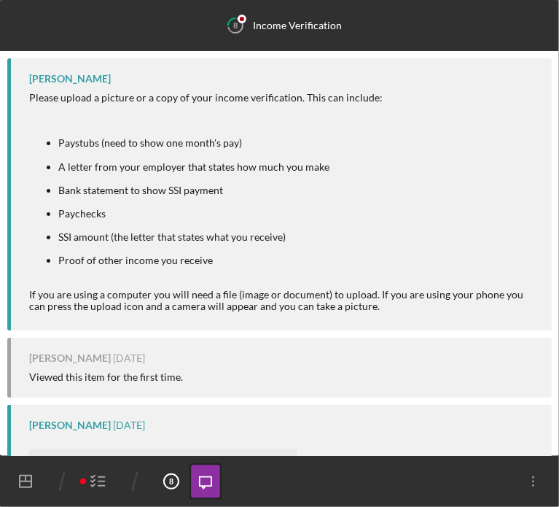
scroll to position [516, 0]
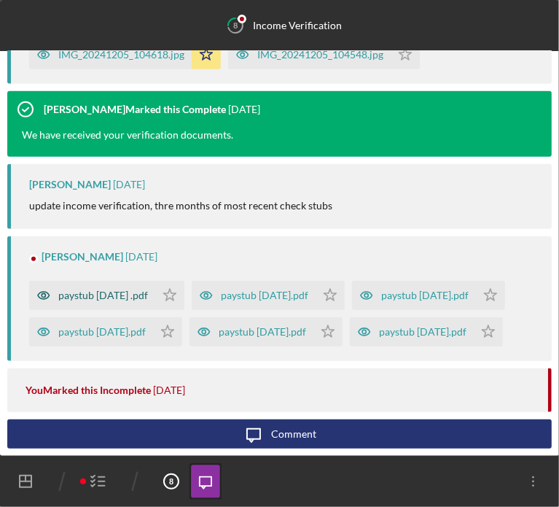
click at [117, 297] on div "paystub [DATE] .pdf" at bounding box center [103, 295] width 90 height 12
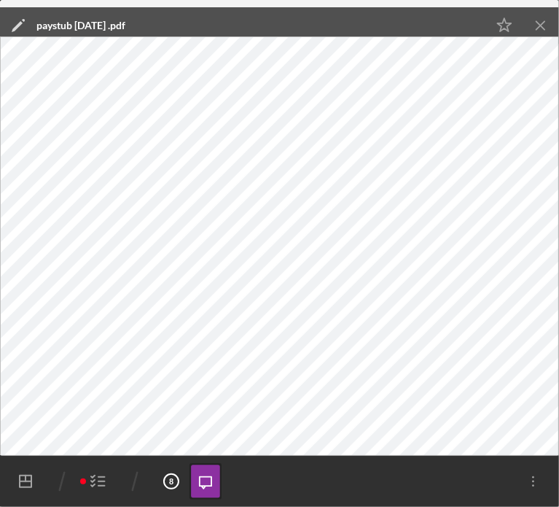
click at [532, 20] on icon "Icon/Menu Close" at bounding box center [541, 25] width 33 height 33
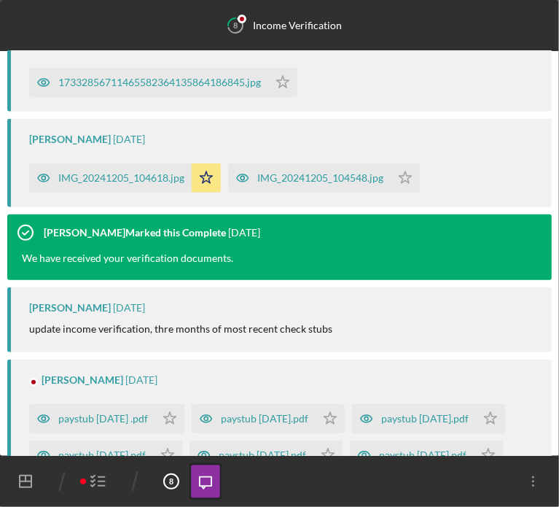
scroll to position [298, 0]
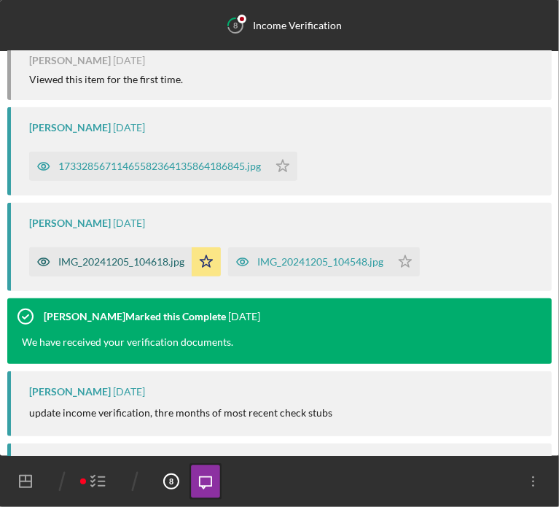
click at [149, 276] on div "IMG_20241205_104618.jpg" at bounding box center [110, 261] width 163 height 29
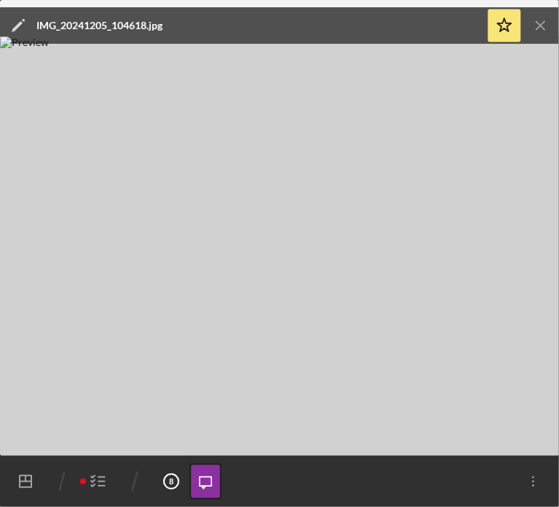
click at [535, 22] on icon "Icon/Menu Close" at bounding box center [541, 25] width 33 height 33
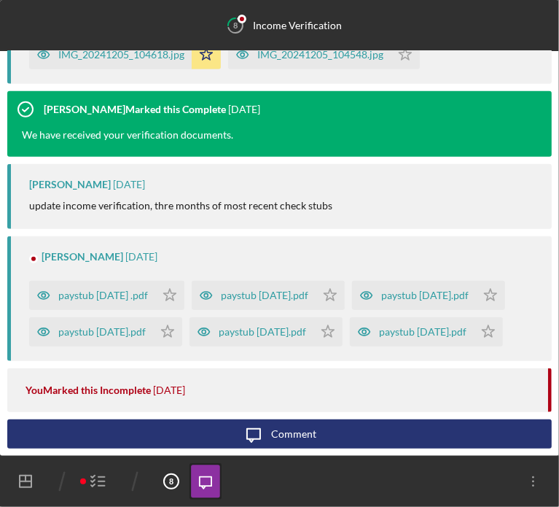
scroll to position [516, 0]
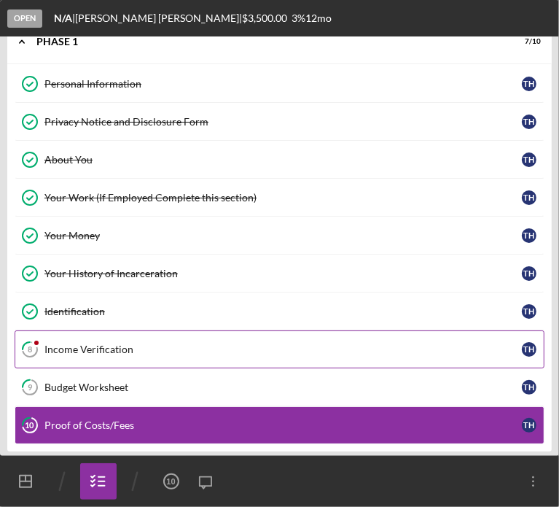
scroll to position [23, 0]
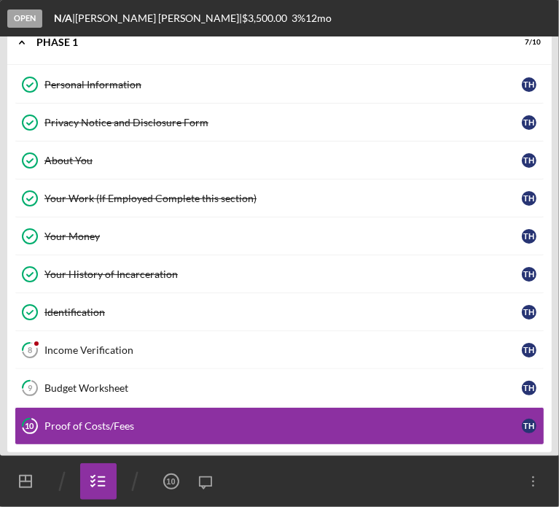
click at [82, 384] on div "Budget Worksheet" at bounding box center [283, 388] width 478 height 12
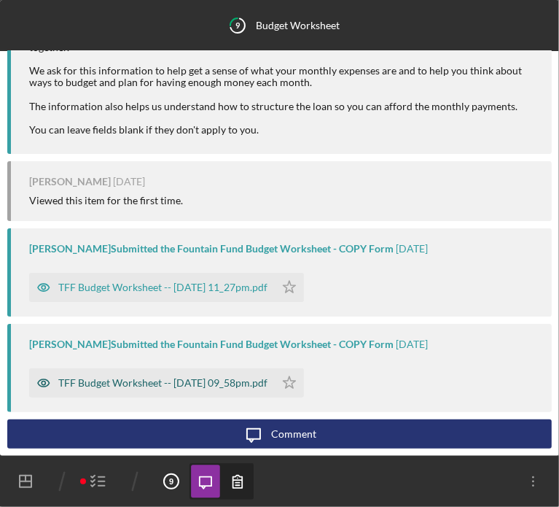
scroll to position [61, 0]
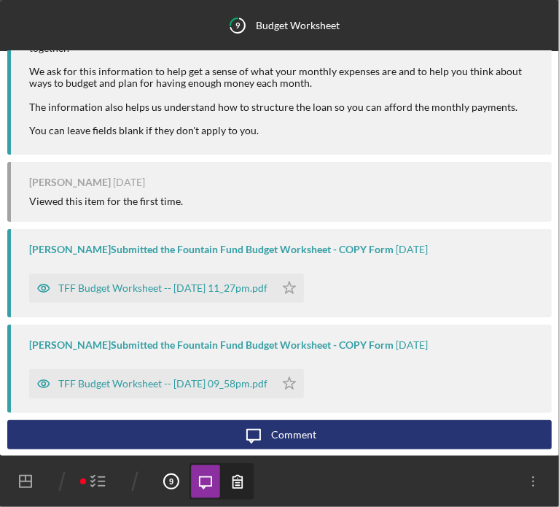
drag, startPoint x: 100, startPoint y: 483, endPoint x: 101, endPoint y: 476, distance: 7.4
click at [99, 481] on icon "button" at bounding box center [98, 481] width 36 height 36
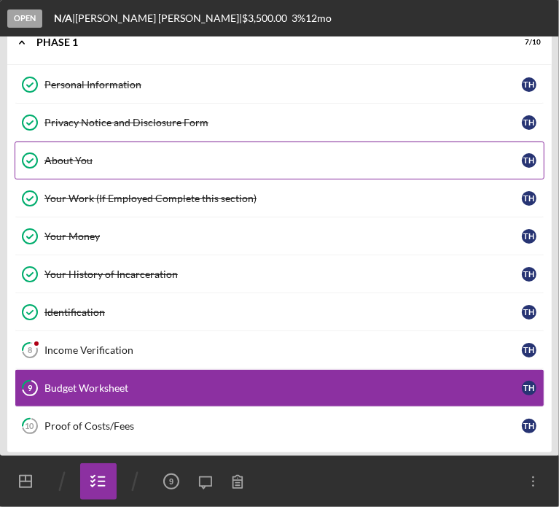
click at [71, 162] on div "About You" at bounding box center [283, 161] width 478 height 12
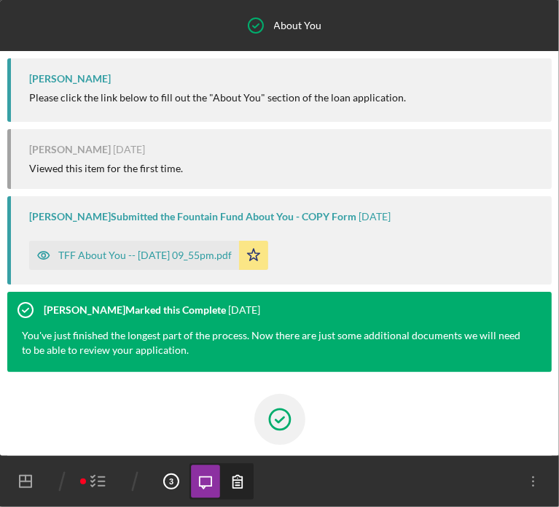
scroll to position [124, 0]
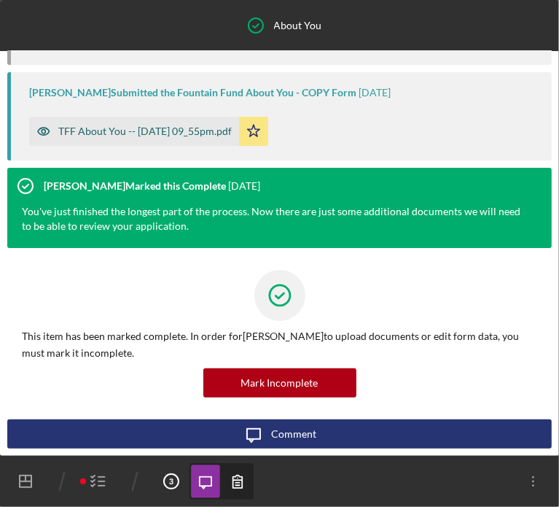
click at [137, 134] on div "TFF About You -- [DATE] 09_55pm.pdf" at bounding box center [145, 131] width 174 height 12
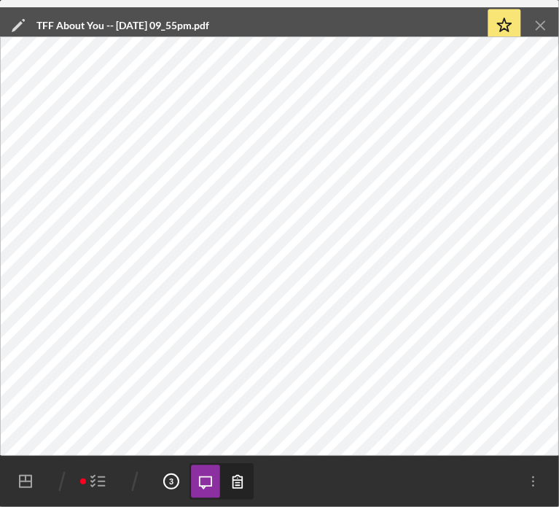
click at [100, 481] on line "button" at bounding box center [101, 481] width 7 height 0
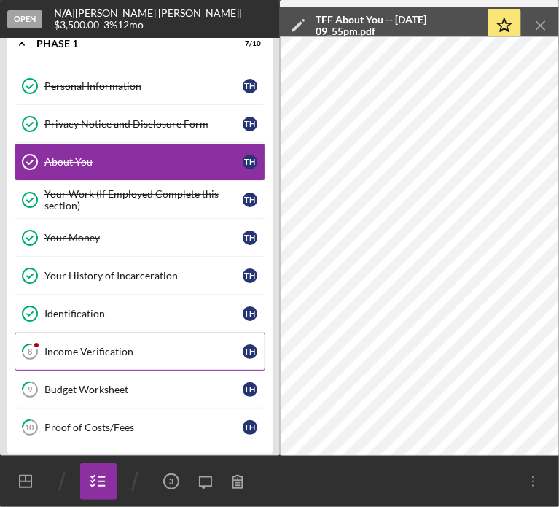
click at [83, 349] on div "Income Verification" at bounding box center [143, 352] width 198 height 12
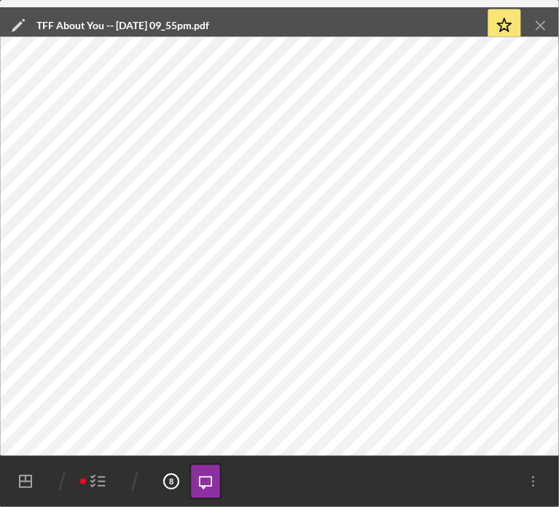
click at [550, 21] on icon "Icon/Menu Close" at bounding box center [541, 25] width 33 height 33
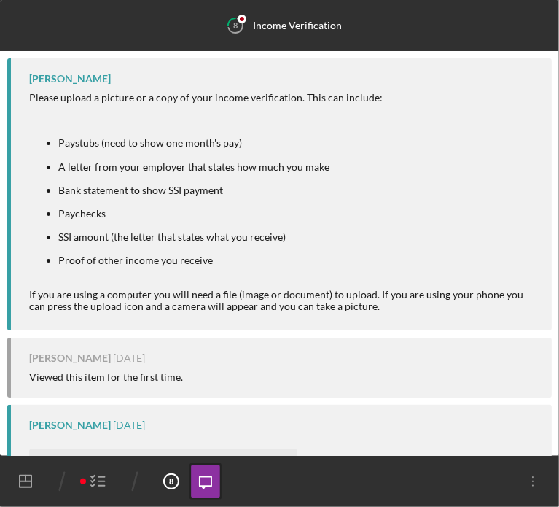
scroll to position [516, 0]
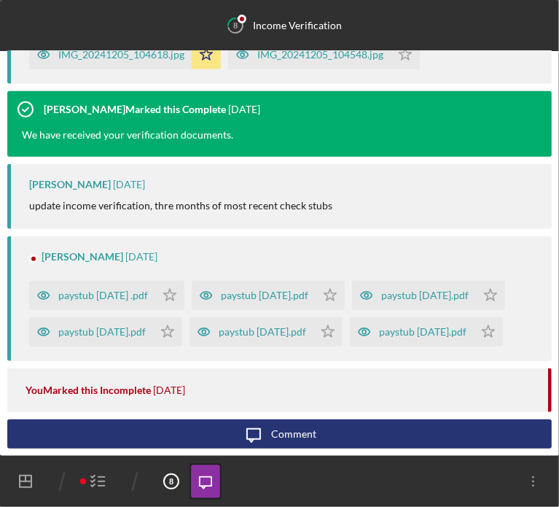
click at [93, 473] on icon "button" at bounding box center [98, 481] width 36 height 36
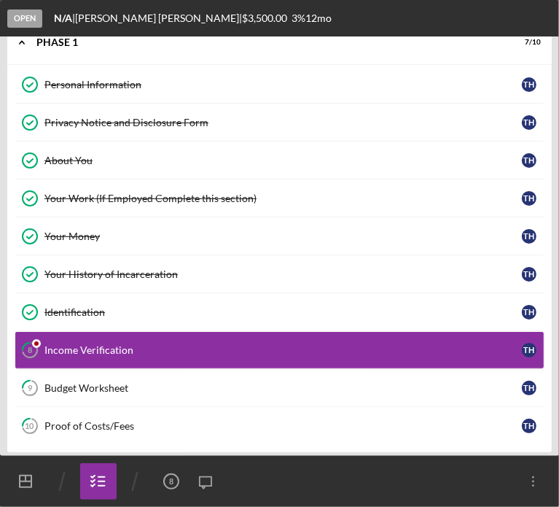
click at [90, 311] on div "Identification" at bounding box center [283, 312] width 478 height 12
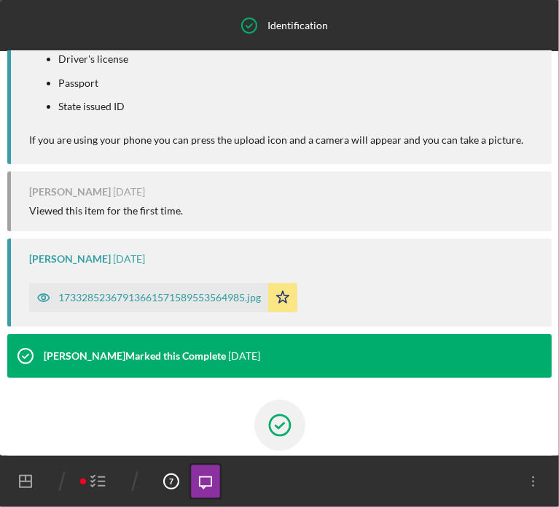
scroll to position [79, 0]
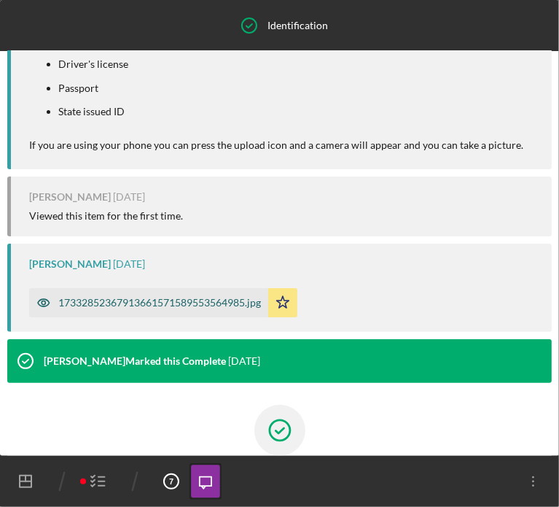
click at [168, 317] on div "17332852367913661571589553564985.jpg" at bounding box center [148, 302] width 239 height 29
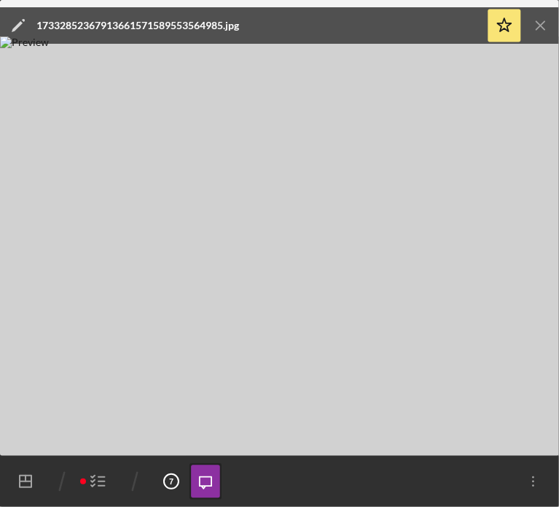
click at [545, 26] on icon "Icon/Menu Close" at bounding box center [541, 25] width 33 height 33
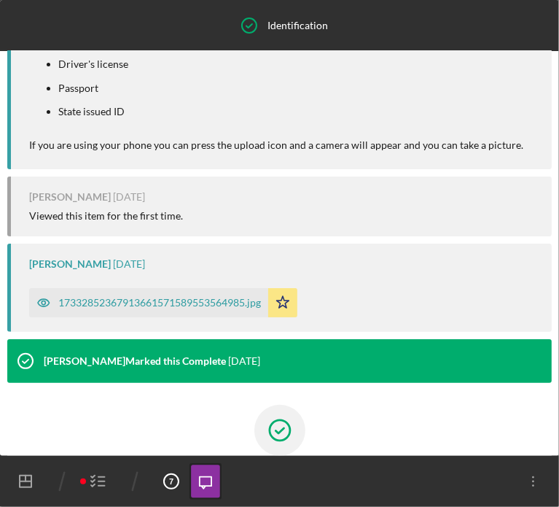
scroll to position [225, 0]
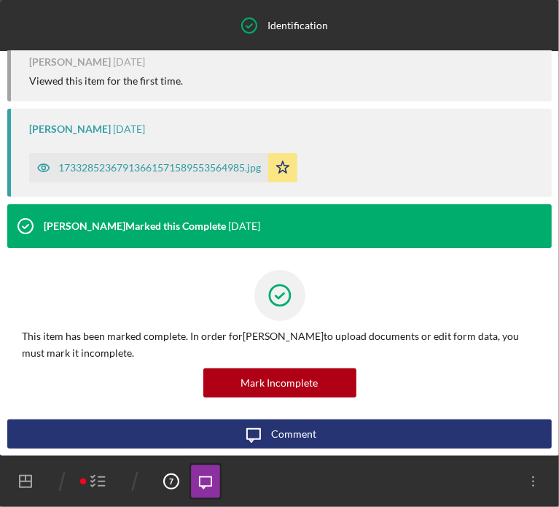
click at [100, 483] on icon "button" at bounding box center [98, 481] width 36 height 36
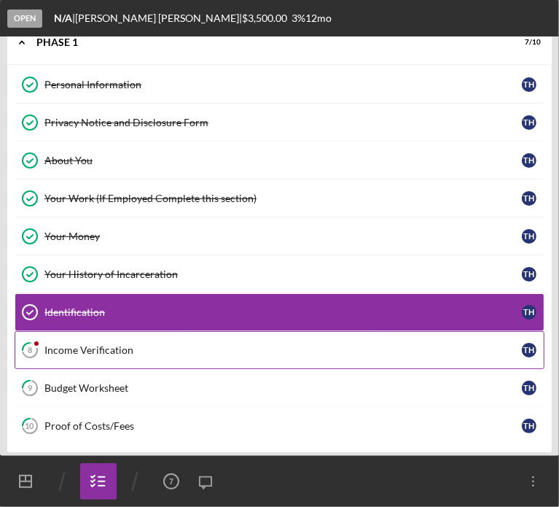
click at [91, 360] on link "8 Income Verification T H" at bounding box center [280, 350] width 530 height 38
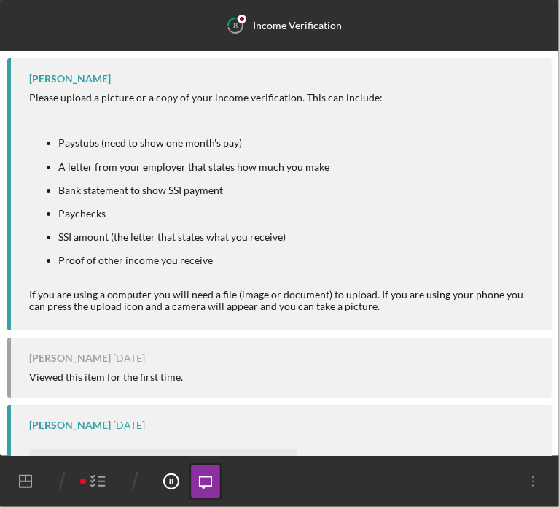
scroll to position [516, 0]
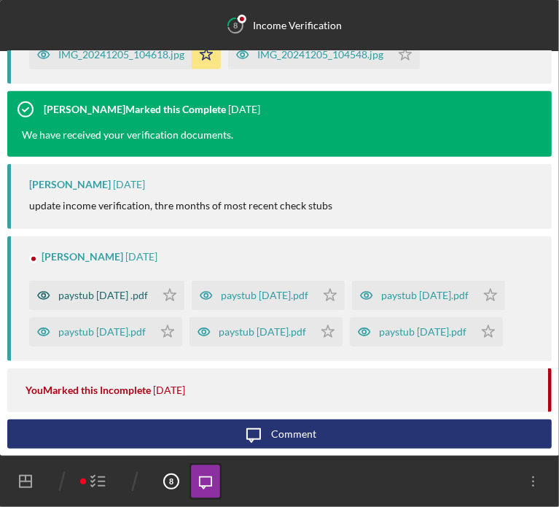
click at [86, 295] on div "paystub [DATE] .pdf" at bounding box center [103, 295] width 90 height 12
